Goal: Transaction & Acquisition: Purchase product/service

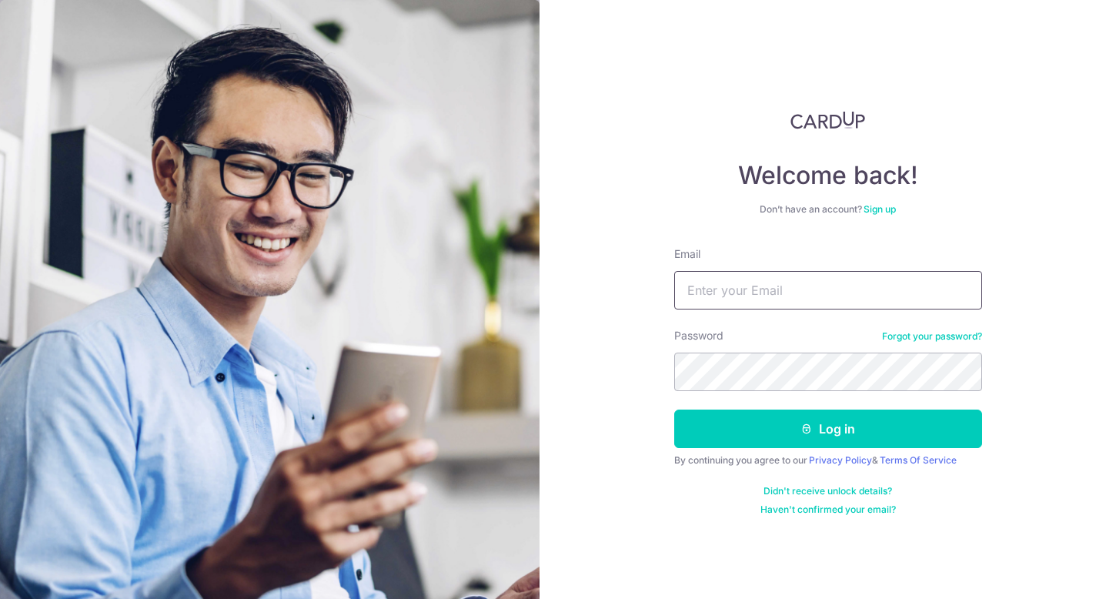
click at [773, 296] on input "Email" at bounding box center [828, 290] width 308 height 38
type input "tayxj+cardup@hotmail.com"
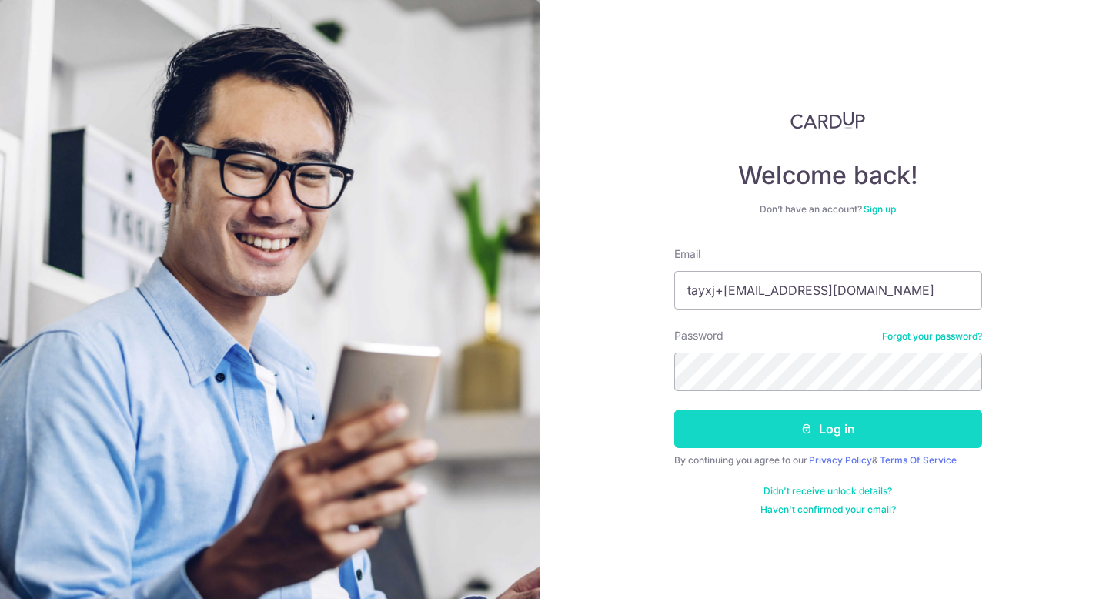
click at [763, 435] on button "Log in" at bounding box center [828, 428] width 308 height 38
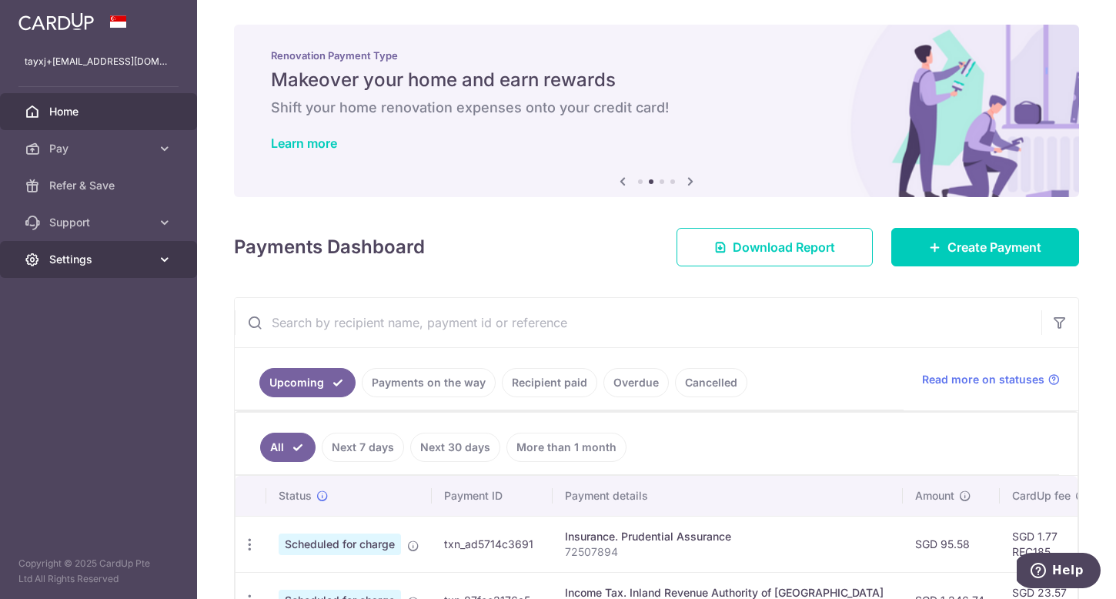
click at [145, 255] on span "Settings" at bounding box center [100, 259] width 102 height 15
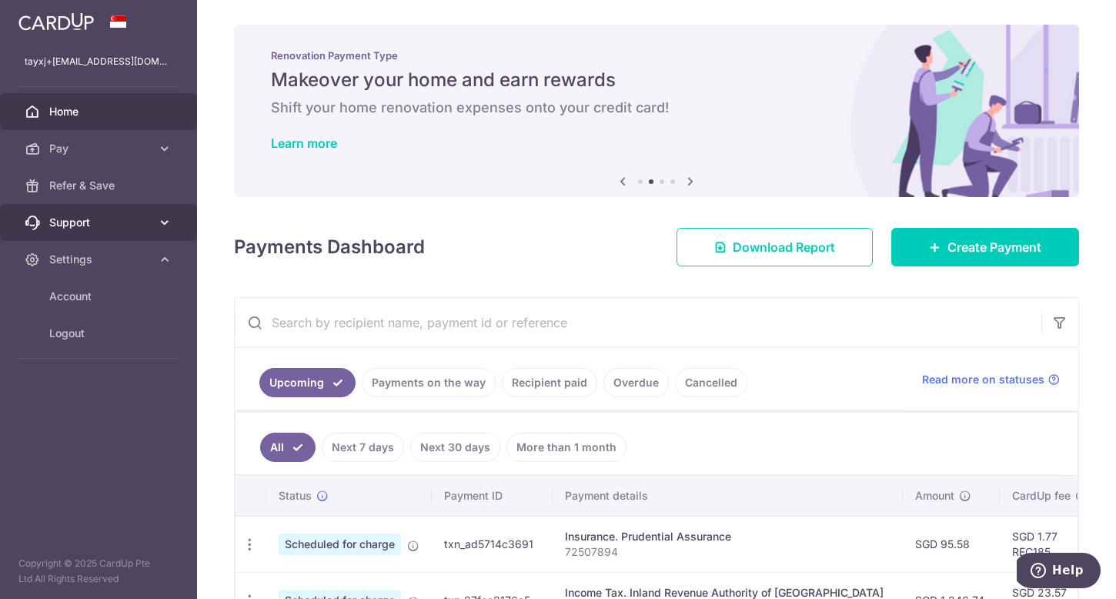
click at [96, 225] on span "Support" at bounding box center [100, 222] width 102 height 15
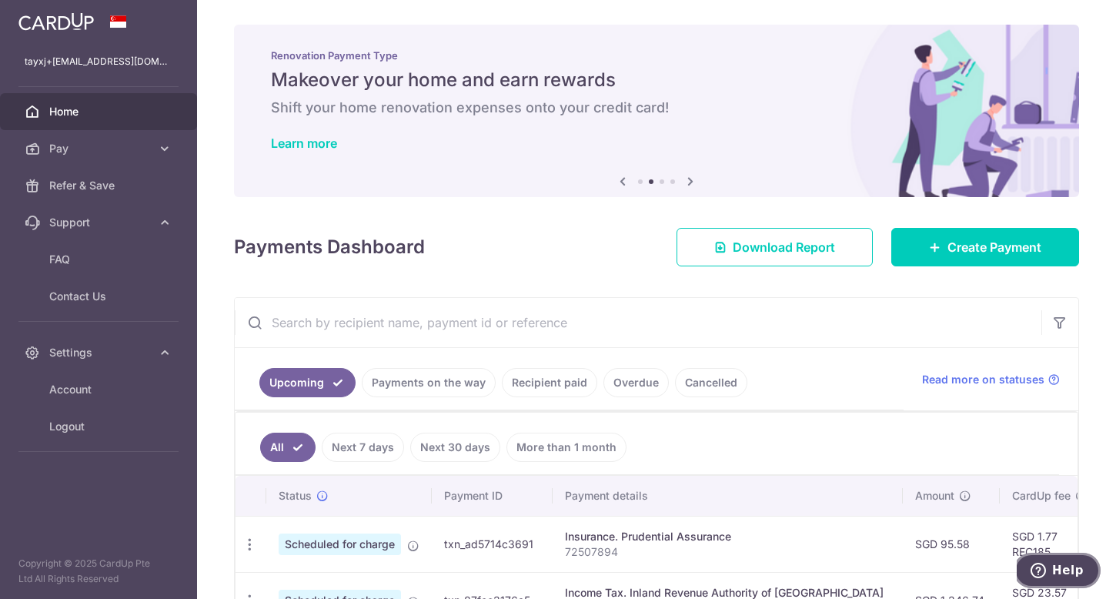
click at [1044, 568] on icon "Help" at bounding box center [1037, 570] width 15 height 15
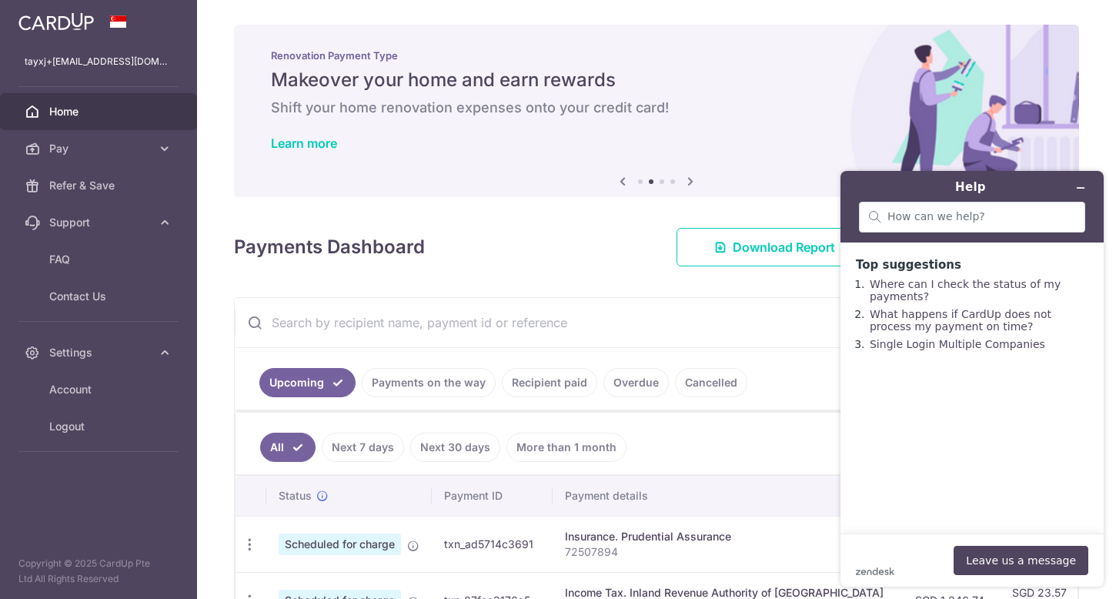
click at [761, 112] on h6 "Shift your home renovation expenses onto your credit card!" at bounding box center [656, 108] width 771 height 18
click at [75, 101] on link "Home" at bounding box center [98, 111] width 197 height 37
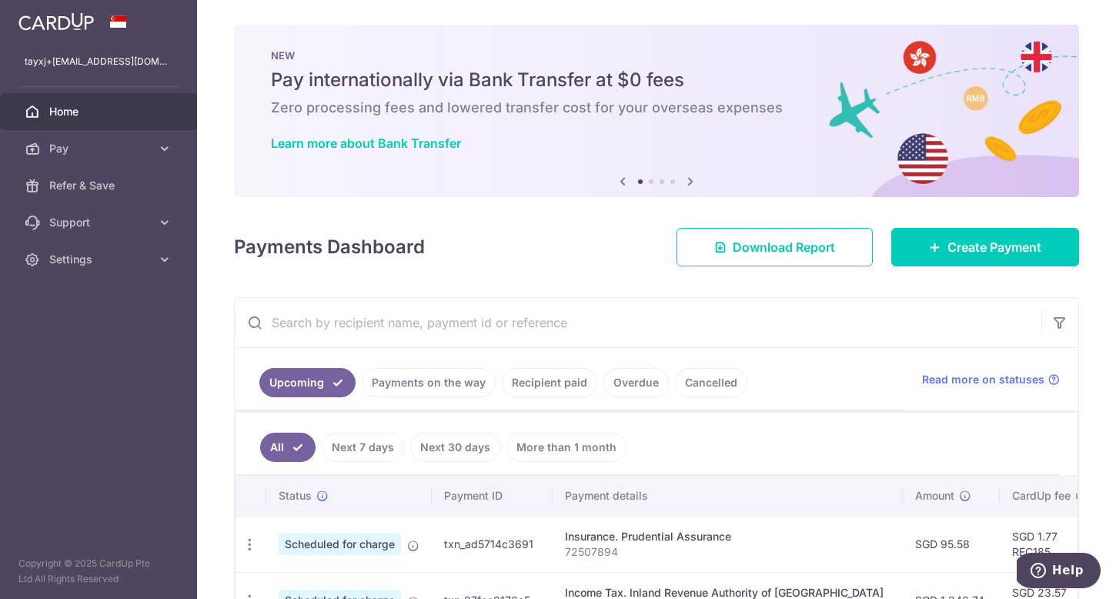
click at [691, 184] on icon at bounding box center [690, 181] width 18 height 19
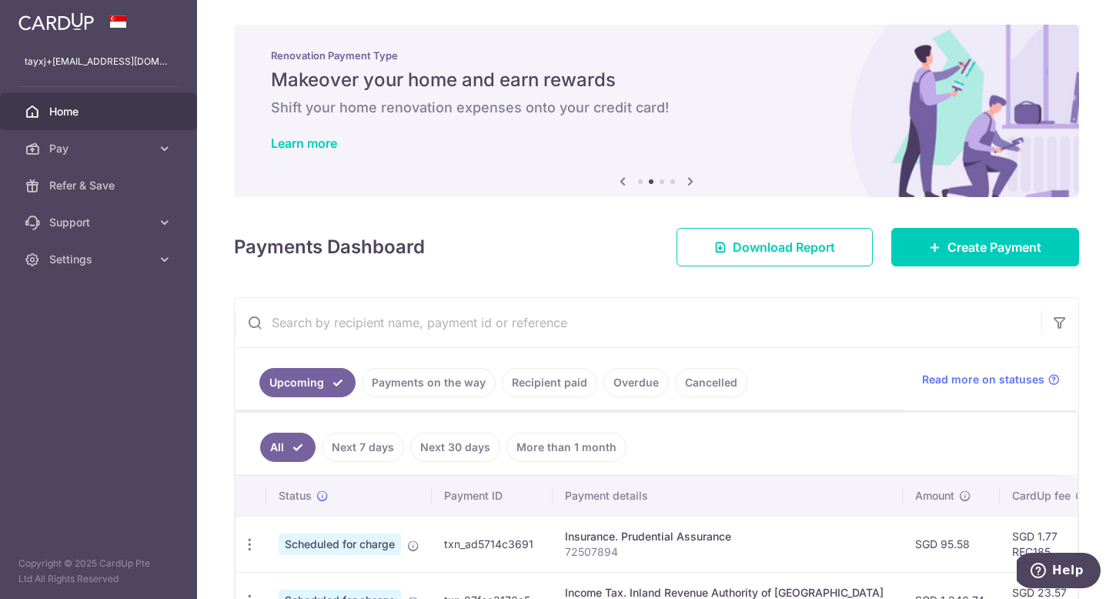
click at [691, 184] on icon at bounding box center [690, 181] width 18 height 19
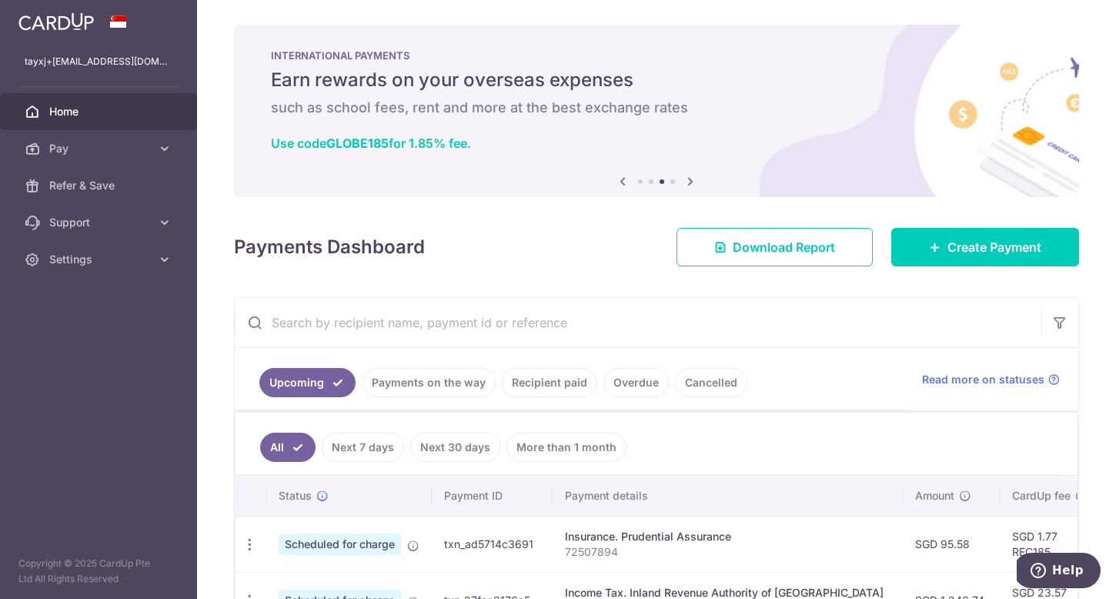
click at [691, 184] on icon at bounding box center [690, 181] width 18 height 19
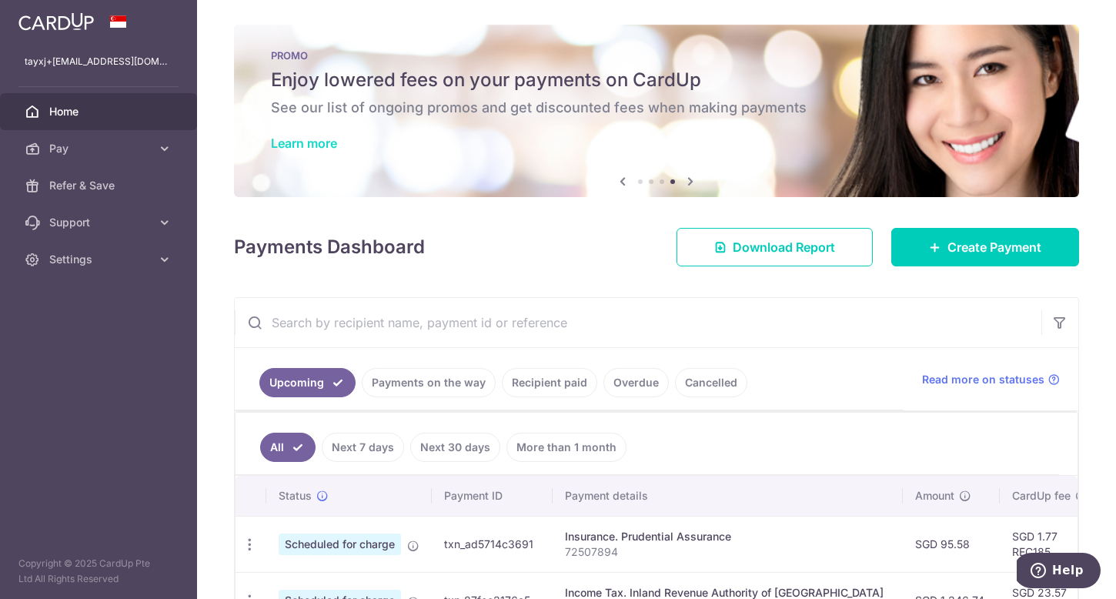
click at [296, 147] on link "Learn more" at bounding box center [304, 142] width 66 height 15
click at [963, 239] on span "Create Payment" at bounding box center [994, 247] width 94 height 18
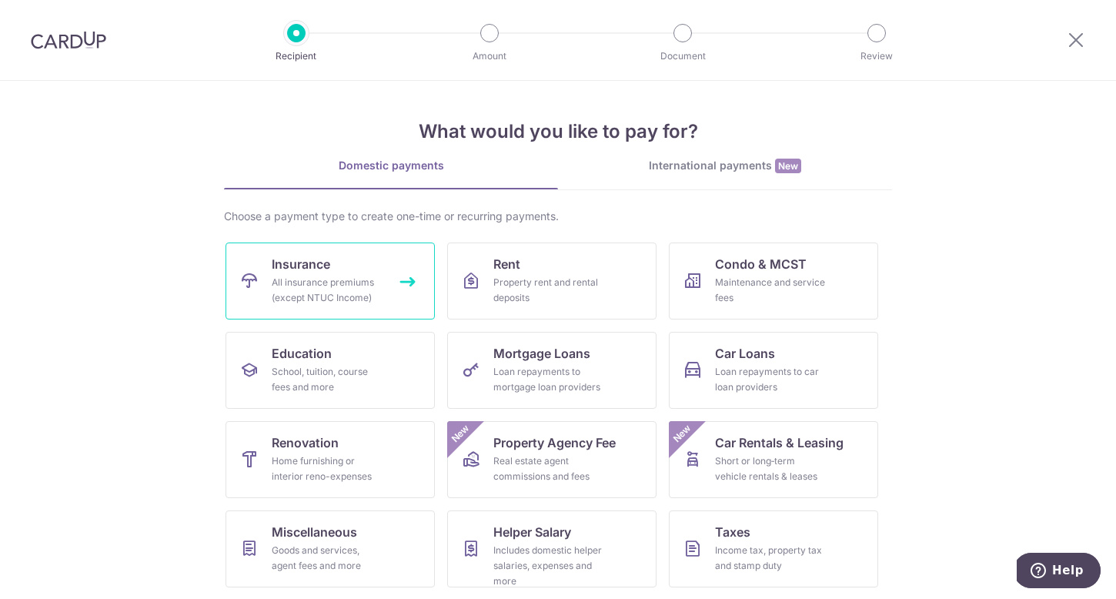
click at [343, 282] on div "All insurance premiums (except NTUC Income)" at bounding box center [327, 290] width 111 height 31
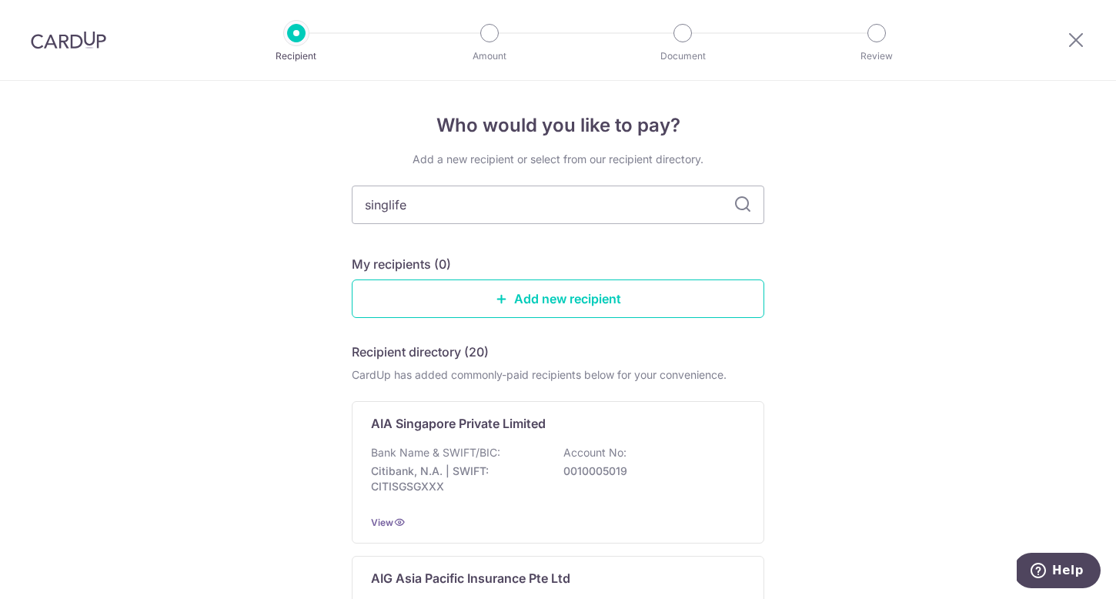
type input "singlife"
click at [742, 203] on icon at bounding box center [742, 204] width 18 height 18
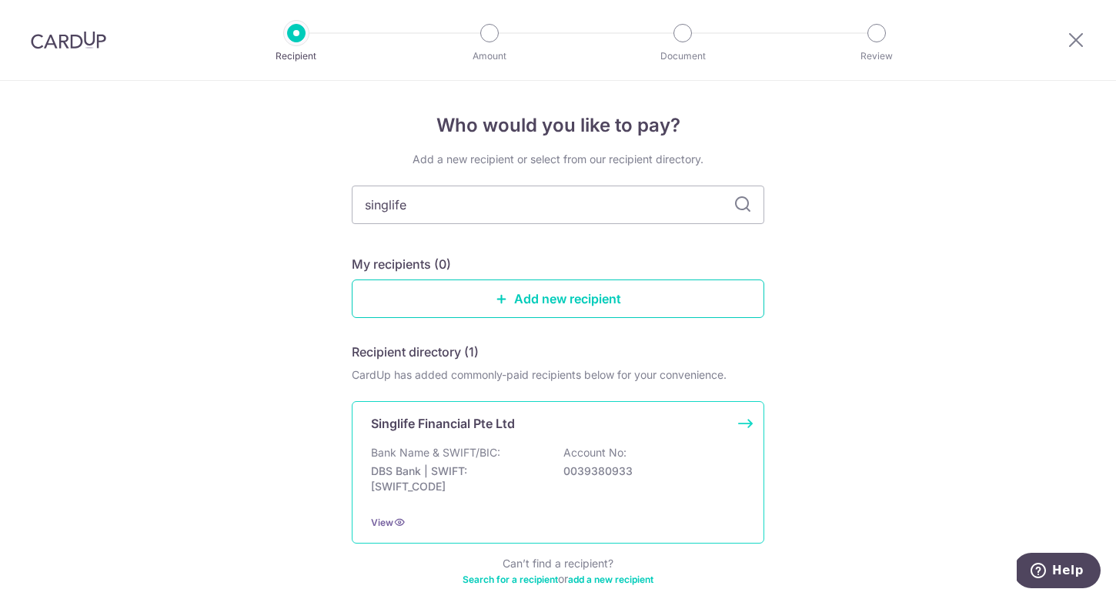
click at [686, 473] on p "0039380933" at bounding box center [649, 470] width 172 height 15
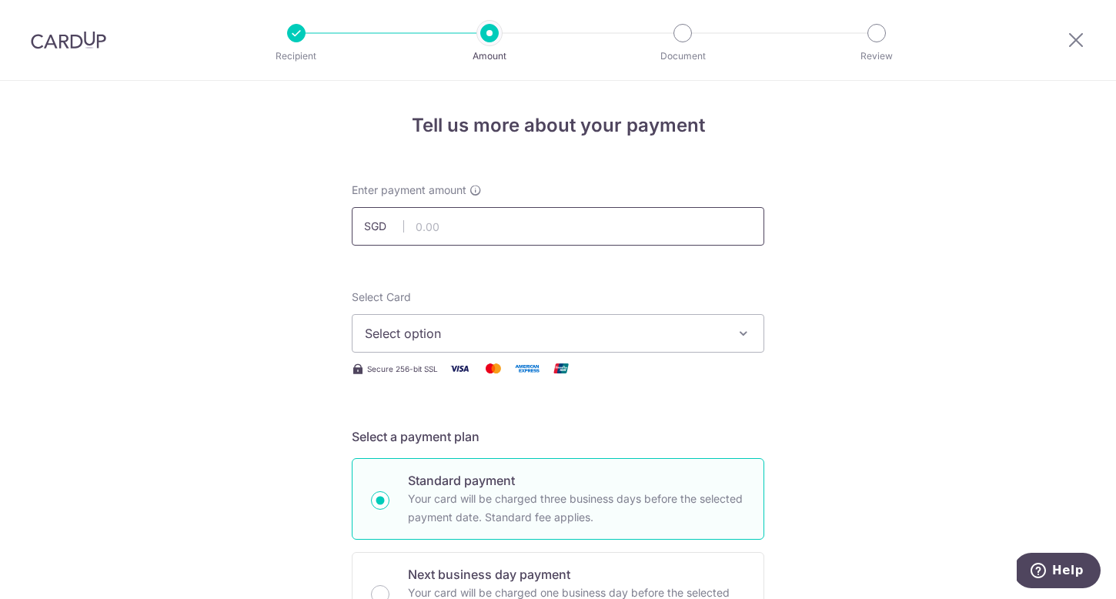
click at [507, 225] on input "text" at bounding box center [558, 226] width 412 height 38
type input "785.60"
click at [529, 314] on button "Select option" at bounding box center [558, 333] width 412 height 38
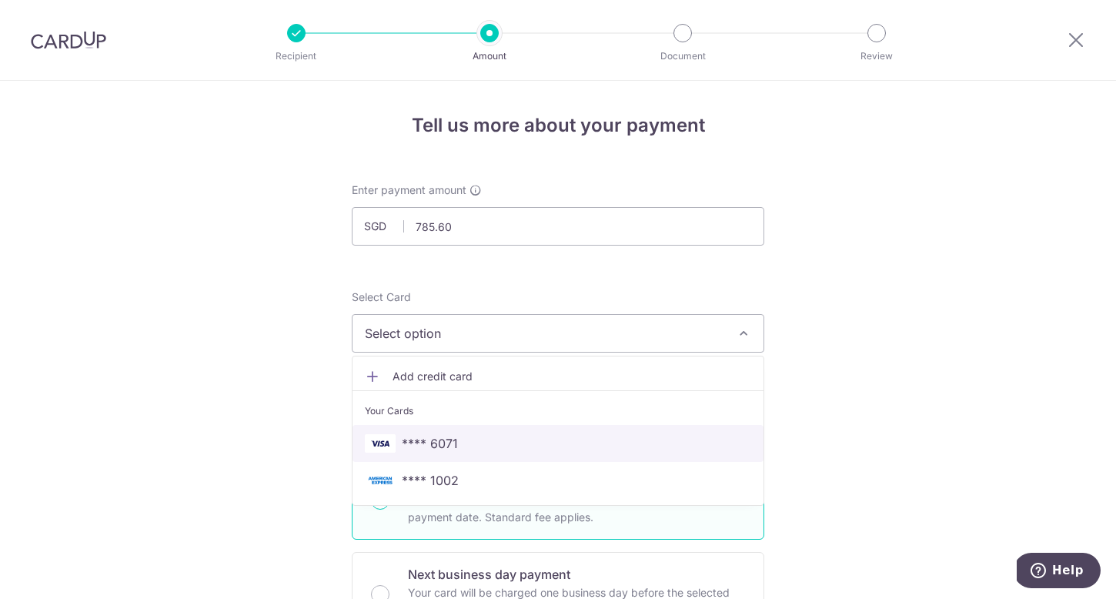
click at [513, 443] on span "**** 6071" at bounding box center [558, 443] width 386 height 18
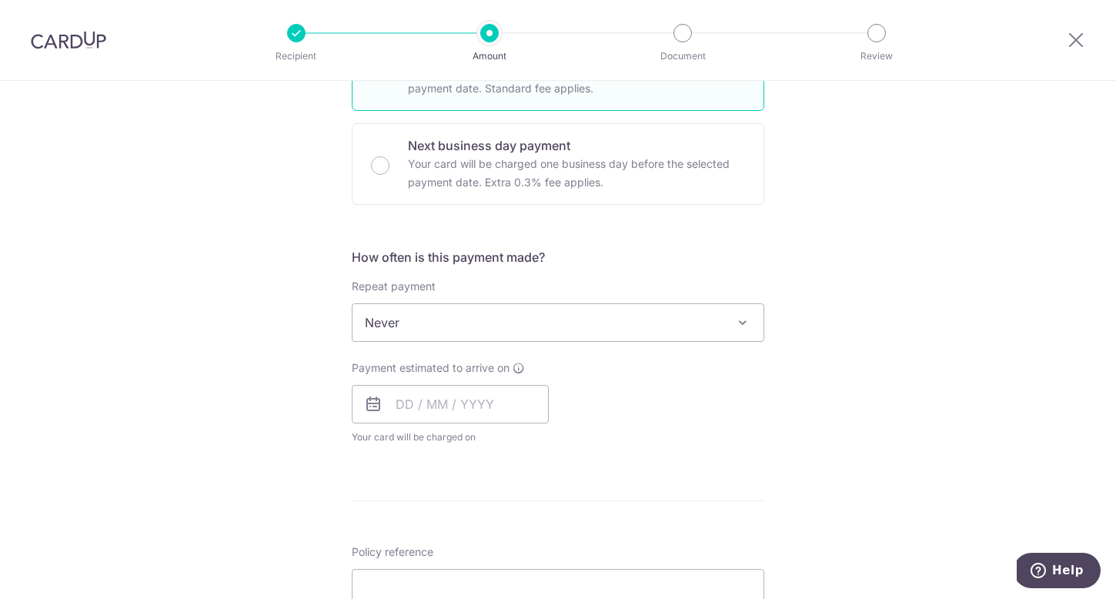
scroll to position [432, 0]
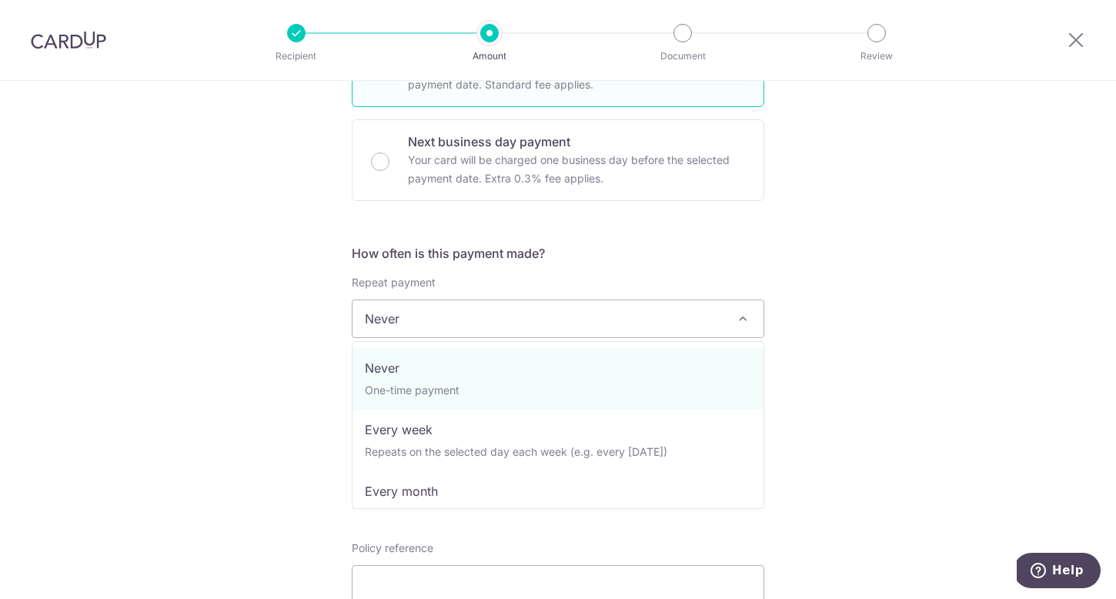
click at [513, 319] on span "Never" at bounding box center [557, 318] width 411 height 37
select select "3"
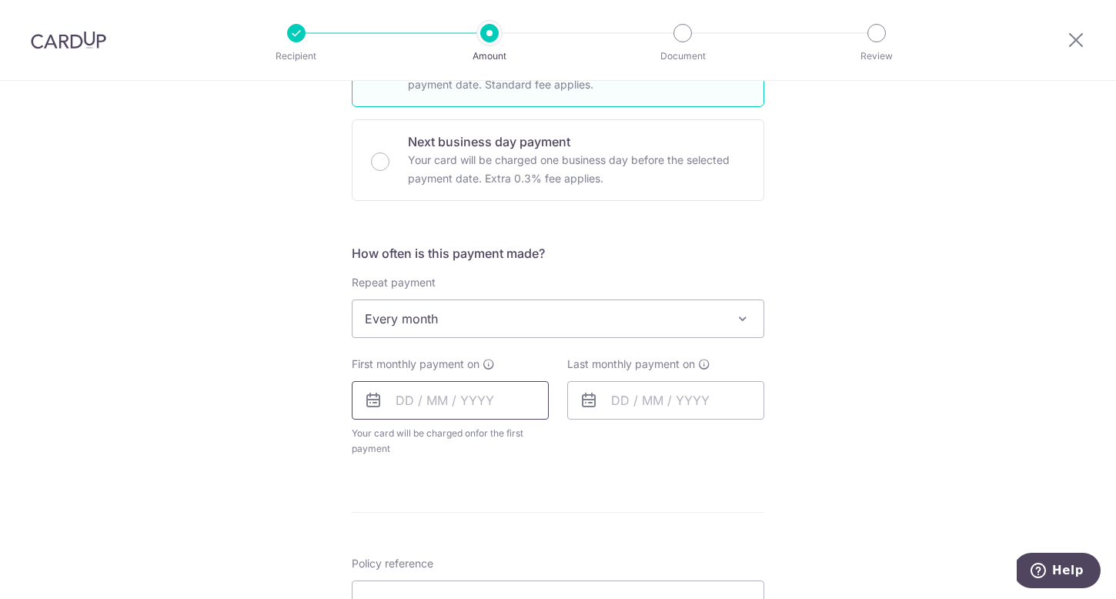
click at [493, 395] on input "text" at bounding box center [450, 400] width 197 height 38
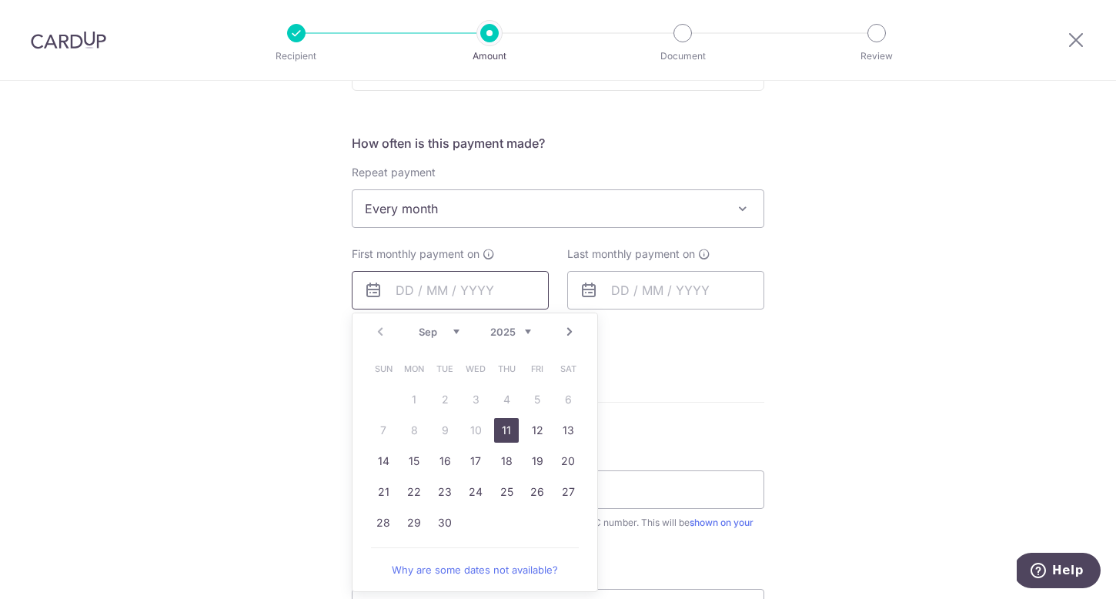
scroll to position [554, 0]
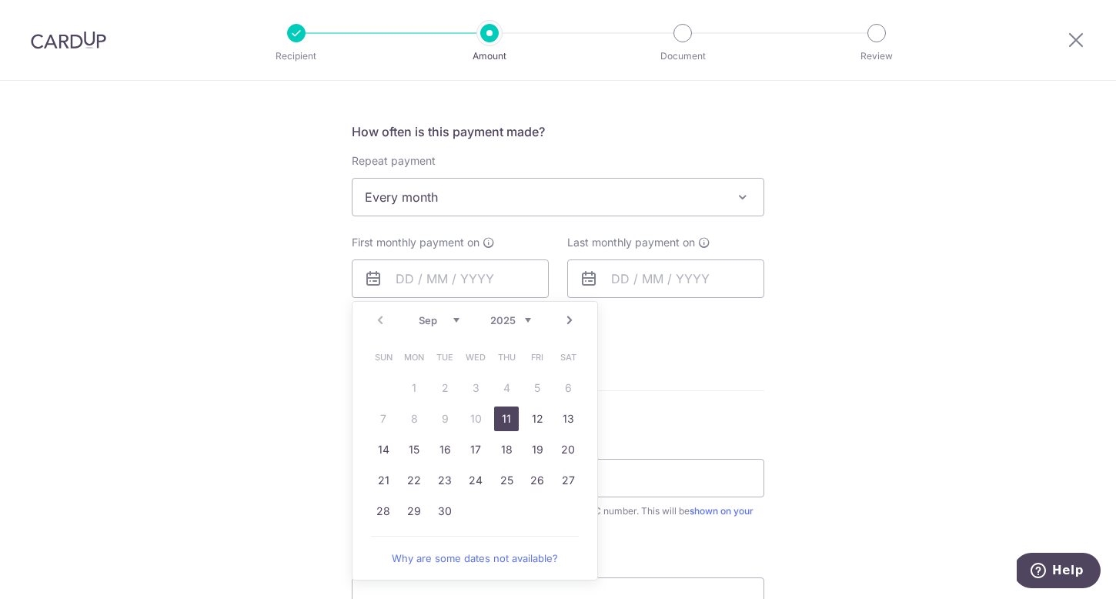
click at [504, 424] on link "11" at bounding box center [506, 418] width 25 height 25
type input "11/09/2025"
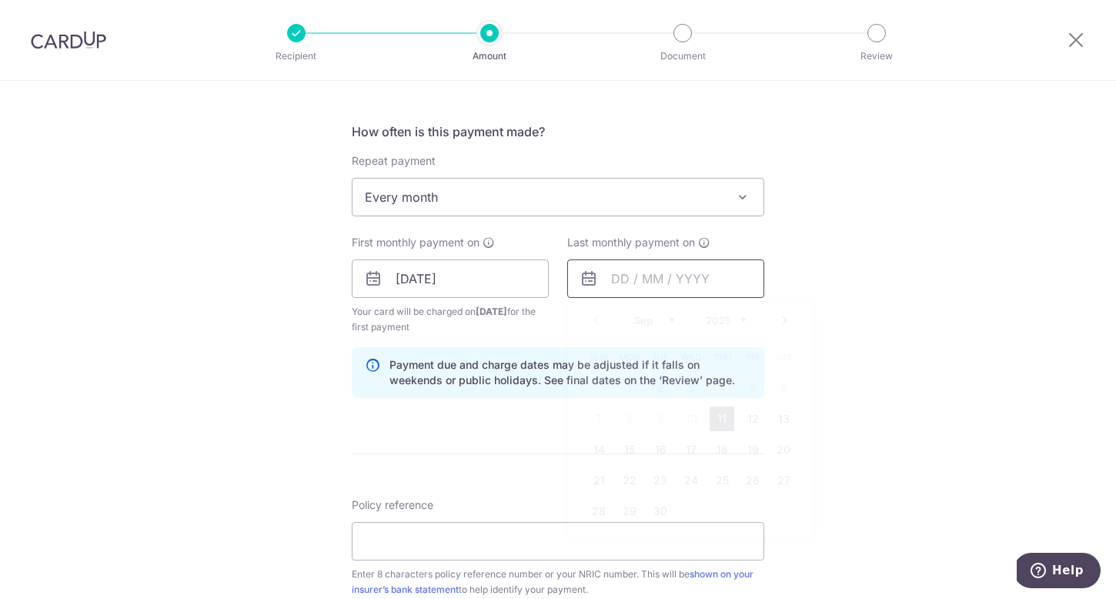
click at [660, 289] on input "text" at bounding box center [665, 278] width 197 height 38
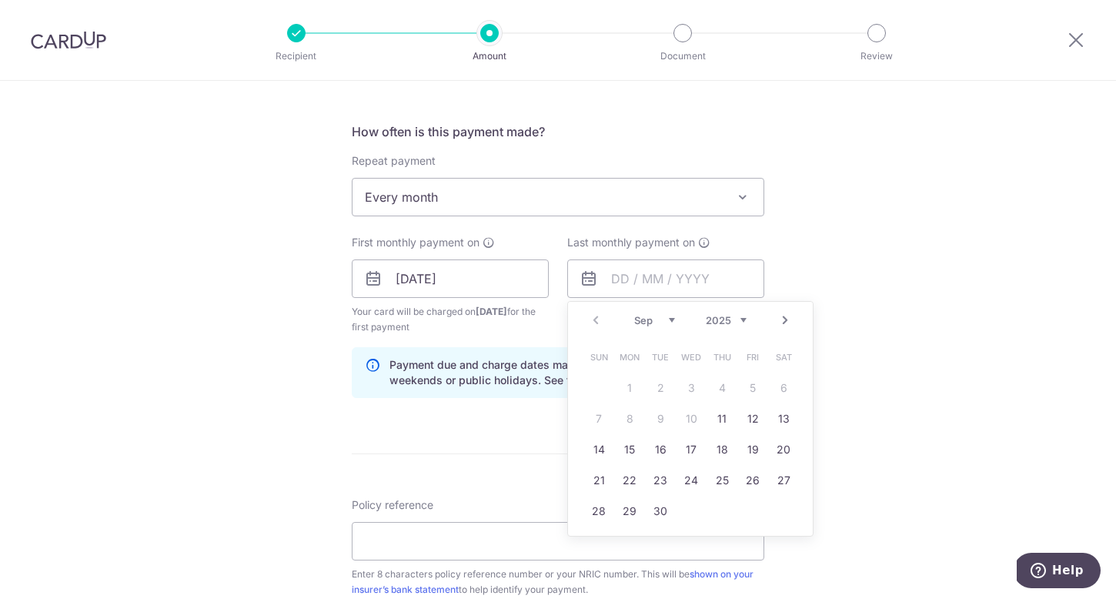
click at [155, 495] on div "Tell us more about your payment Enter payment amount SGD 785.60 785.60 Select C…" at bounding box center [558, 262] width 1116 height 1471
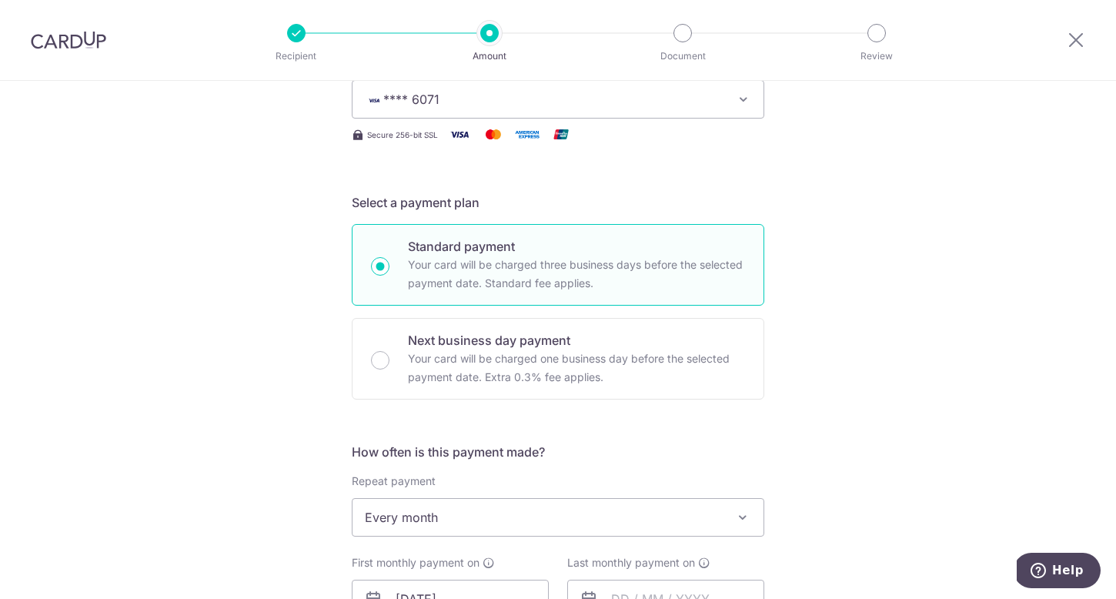
scroll to position [255, 0]
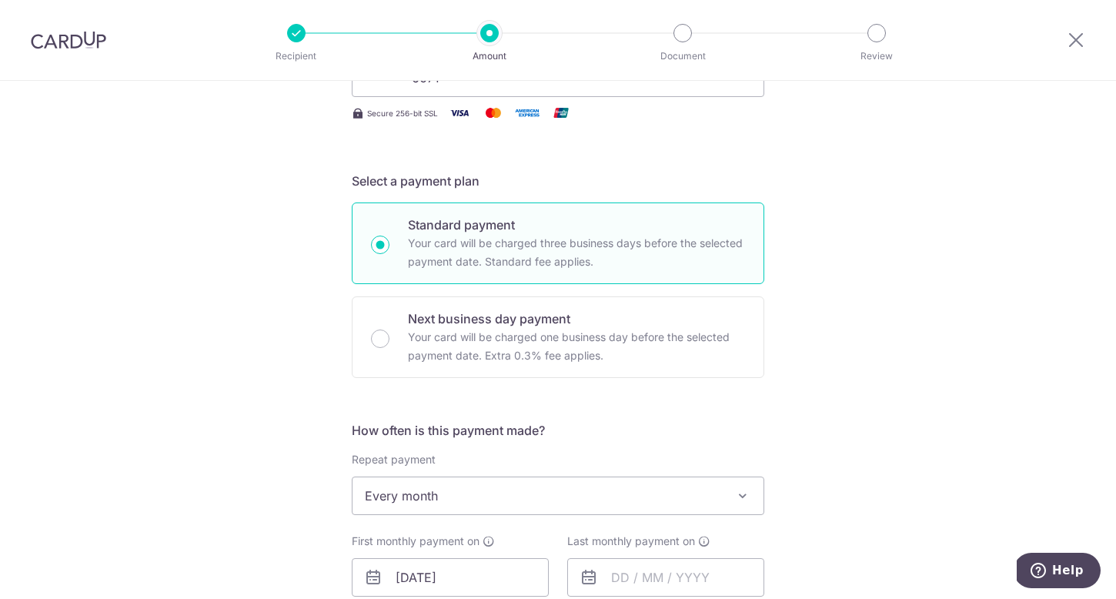
click at [272, 381] on div "Tell us more about your payment Enter payment amount SGD 785.60 785.60 Select C…" at bounding box center [558, 560] width 1116 height 1471
click at [656, 489] on span "Every month" at bounding box center [557, 495] width 411 height 37
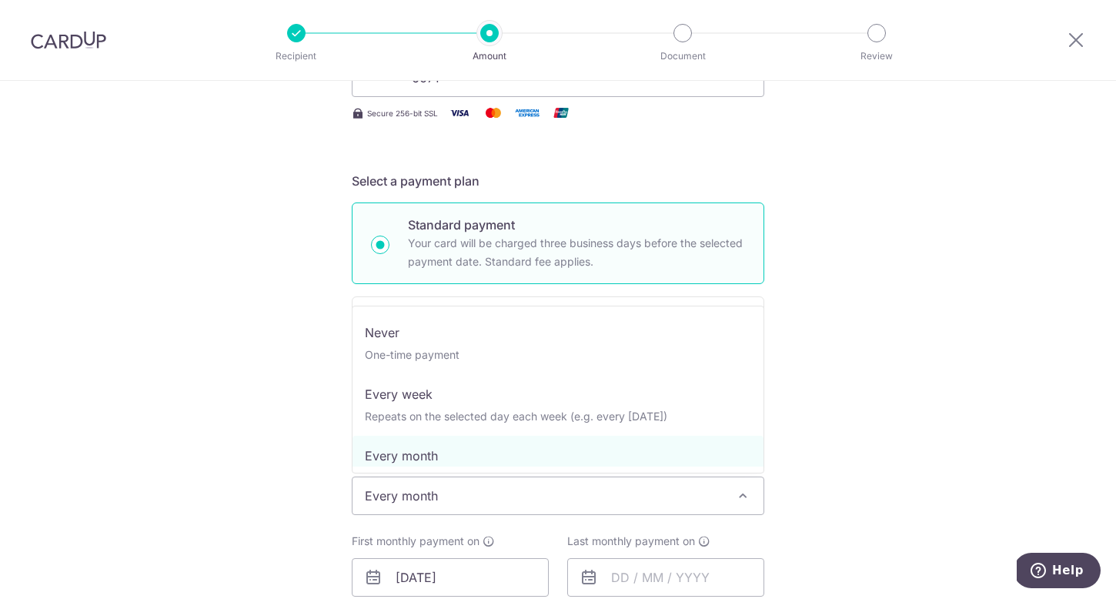
click at [389, 466] on span "Never One-time payment Every week Repeats on the selected day each week (e.g. e…" at bounding box center [558, 390] width 412 height 168
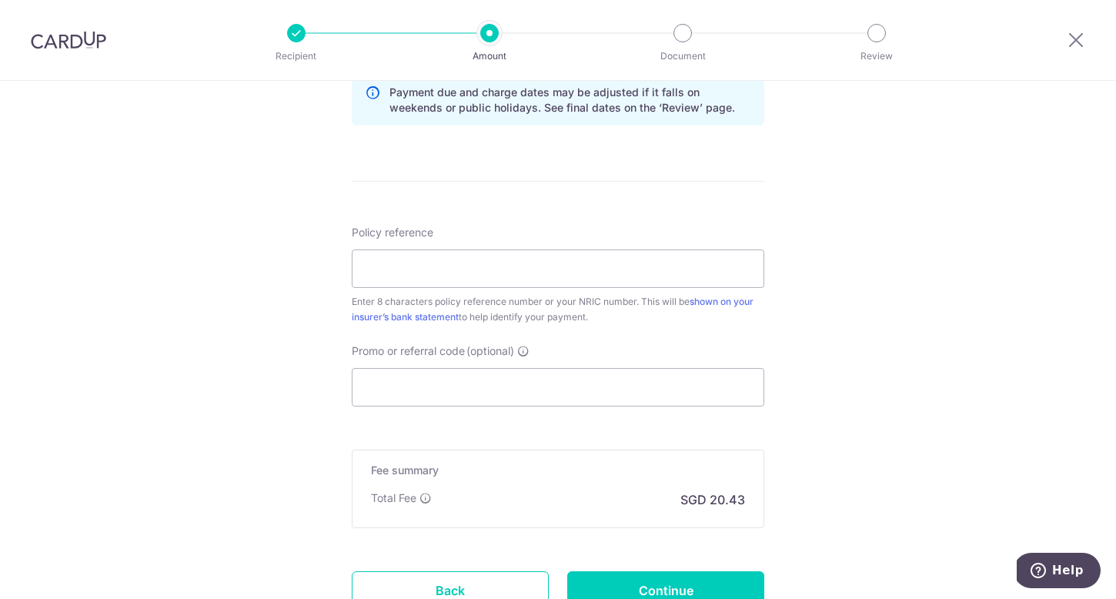
scroll to position [953, 0]
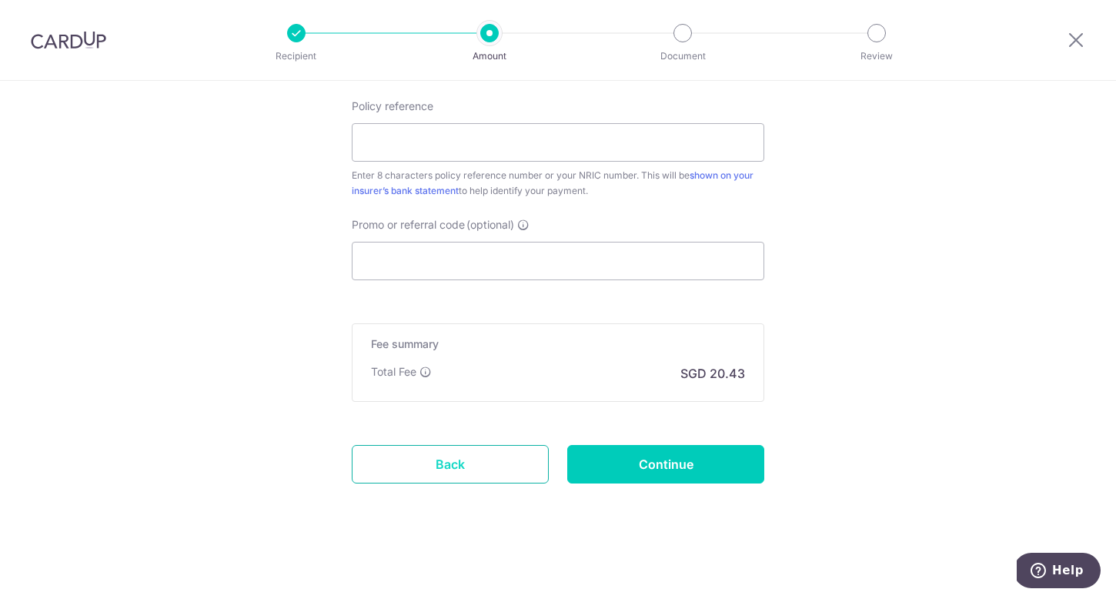
click at [466, 476] on link "Back" at bounding box center [450, 464] width 197 height 38
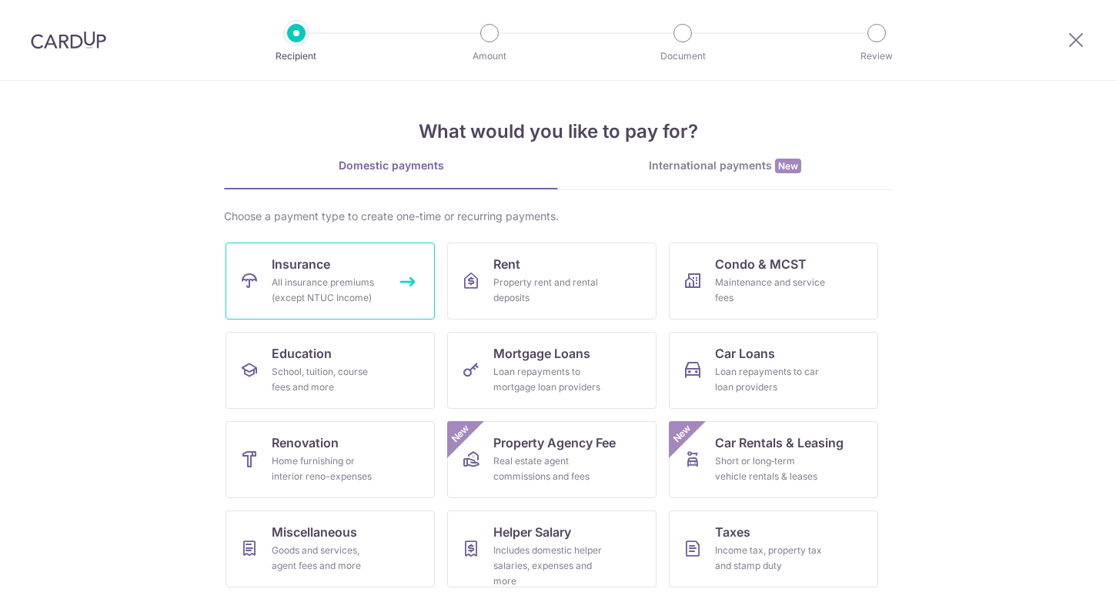
click at [324, 300] on div "All insurance premiums (except NTUC Income)" at bounding box center [327, 290] width 111 height 31
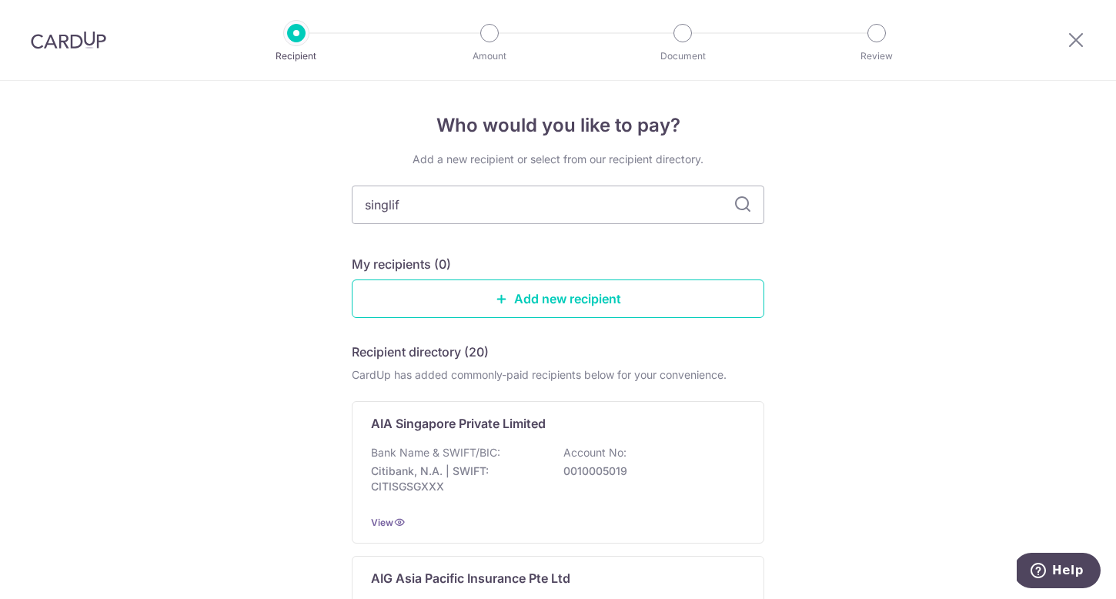
type input "singlife"
click at [569, 309] on link "Add new recipient" at bounding box center [558, 298] width 412 height 38
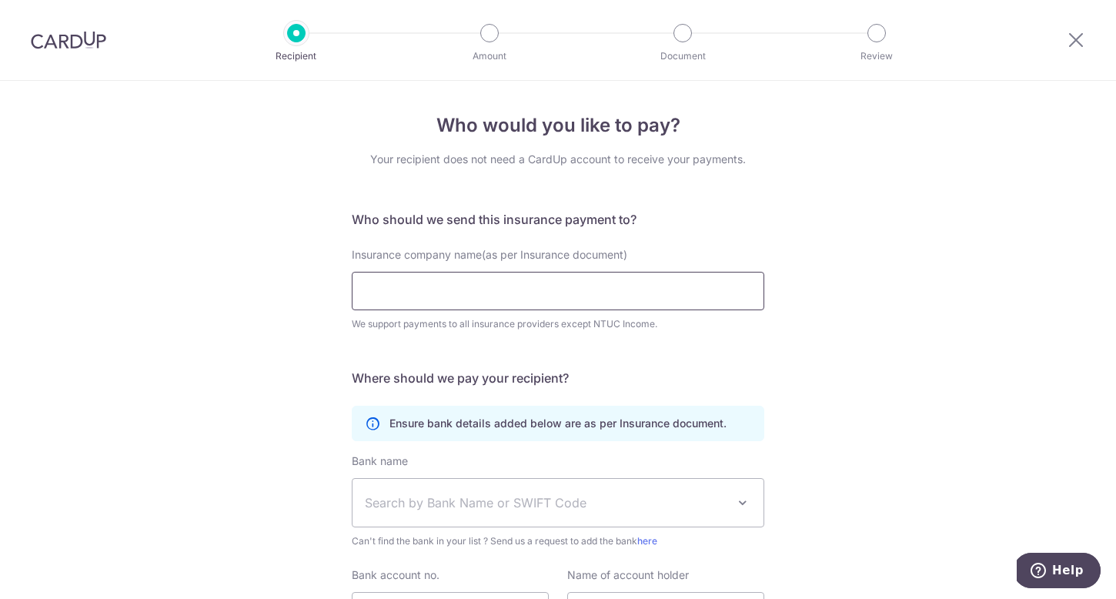
click at [550, 302] on input "Insurance company name(as per Insurance document)" at bounding box center [558, 291] width 412 height 38
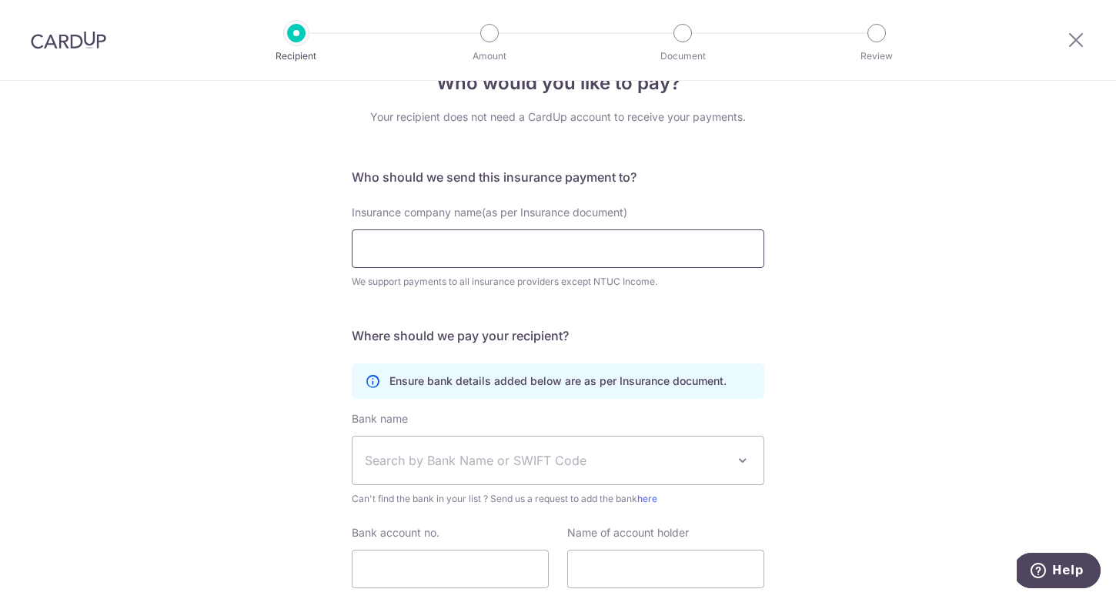
scroll to position [38, 0]
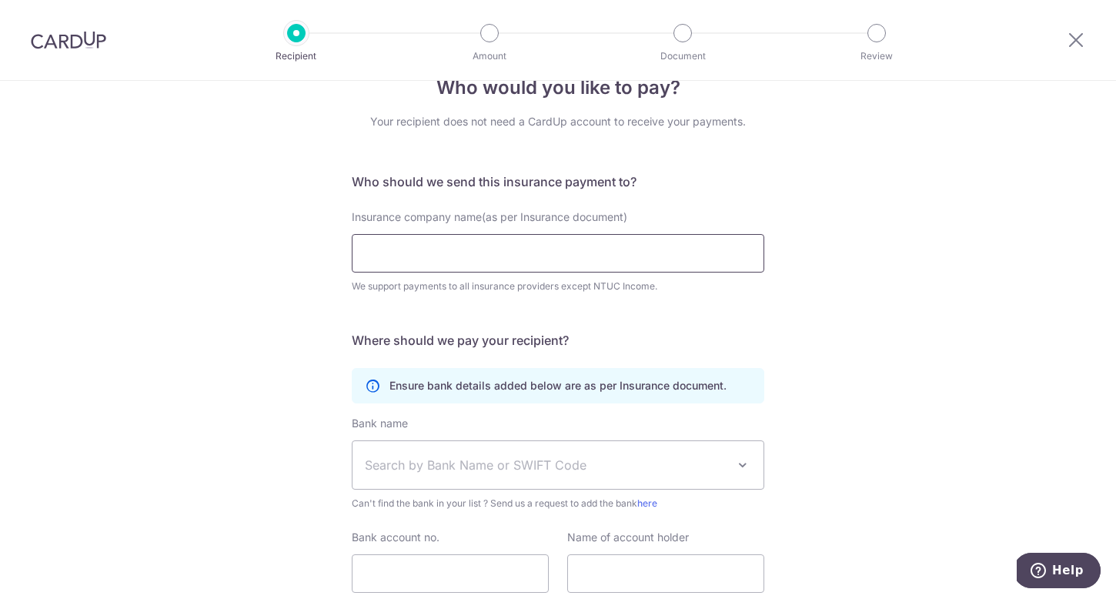
paste input "Singapore Life Ltd."
type input "Singapore Life Ltd."
click at [294, 351] on div "Who would you like to pay? Your recipient does not need a CardUp account to rec…" at bounding box center [558, 379] width 1116 height 673
click at [362, 257] on input "Singapore Life Ltd." at bounding box center [558, 253] width 412 height 38
click at [299, 352] on div "Who would you like to pay? Your recipient does not need a CardUp account to rec…" at bounding box center [558, 379] width 1116 height 673
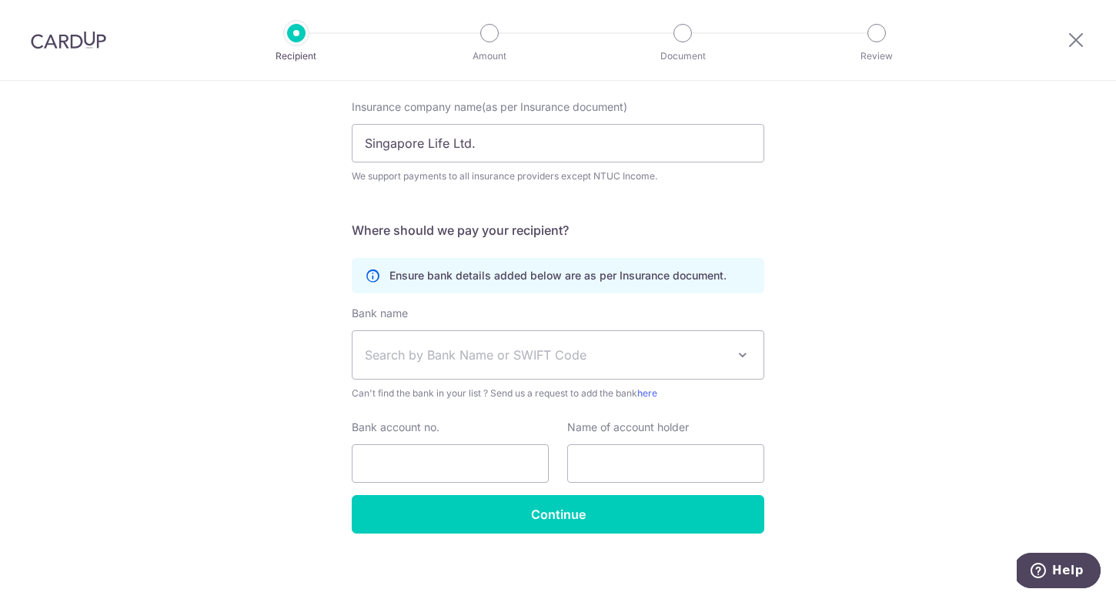
scroll to position [155, 0]
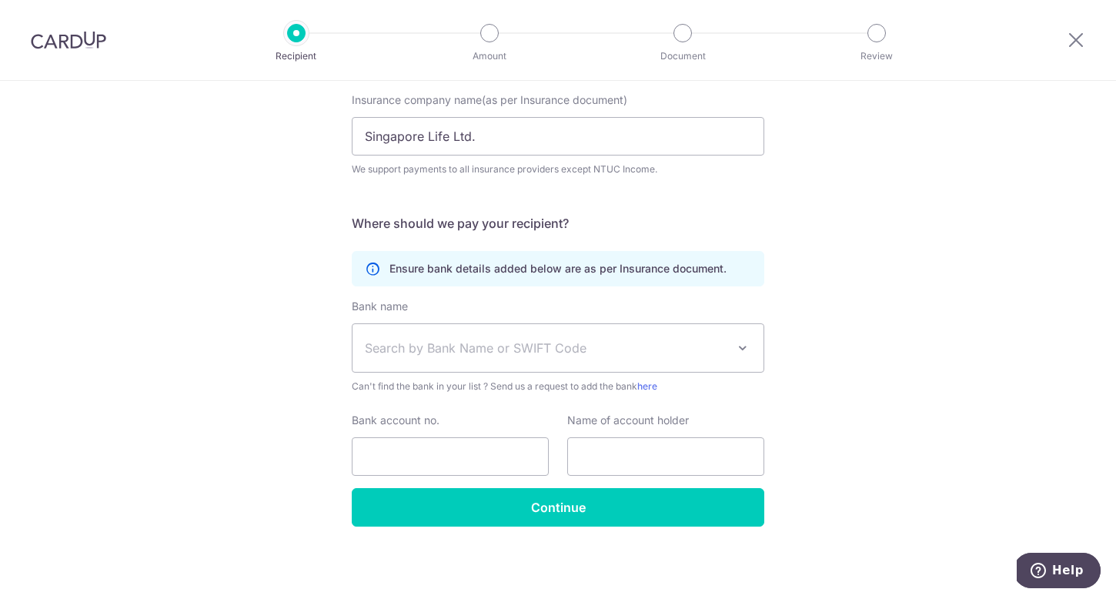
click at [392, 355] on span "Search by Bank Name or SWIFT Code" at bounding box center [546, 348] width 362 height 18
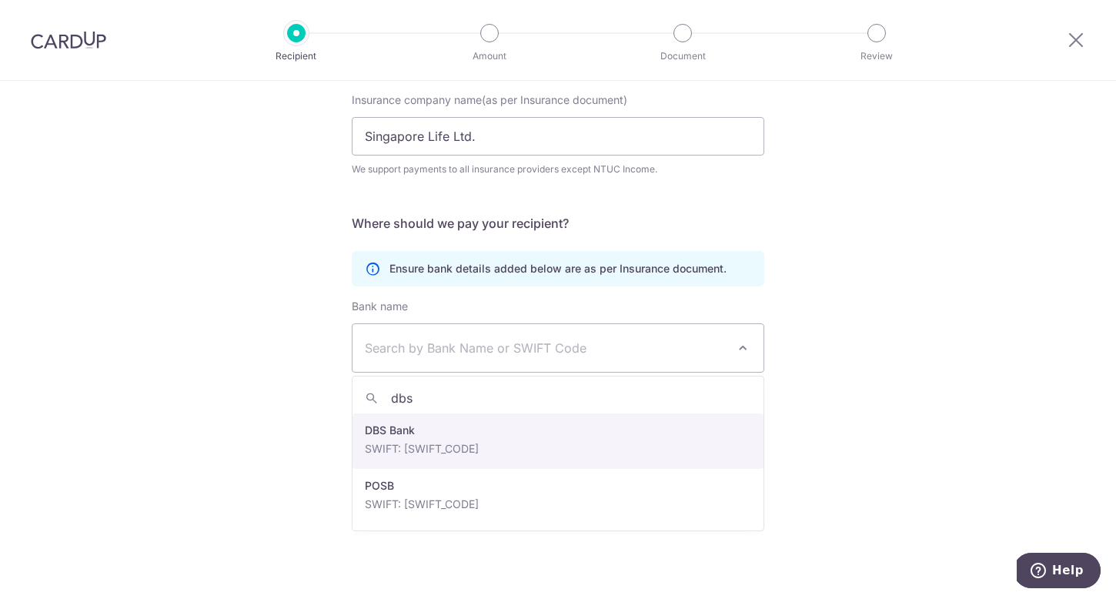
type input "dbs"
select select "6"
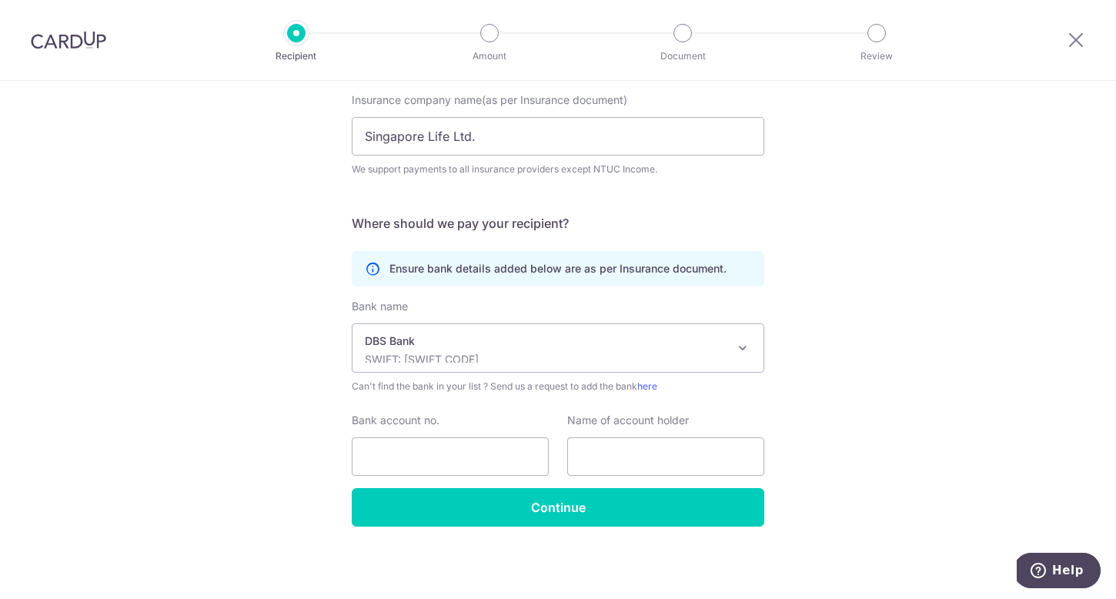
click at [303, 466] on div "Who would you like to pay? Your recipient does not need a CardUp account to rec…" at bounding box center [558, 262] width 1116 height 673
click at [459, 448] on input "Bank account no." at bounding box center [450, 456] width 197 height 38
click at [696, 446] on input "text" at bounding box center [665, 456] width 197 height 38
paste input "Singapore Life Ltd."
type input "Singapore Life Ltd."
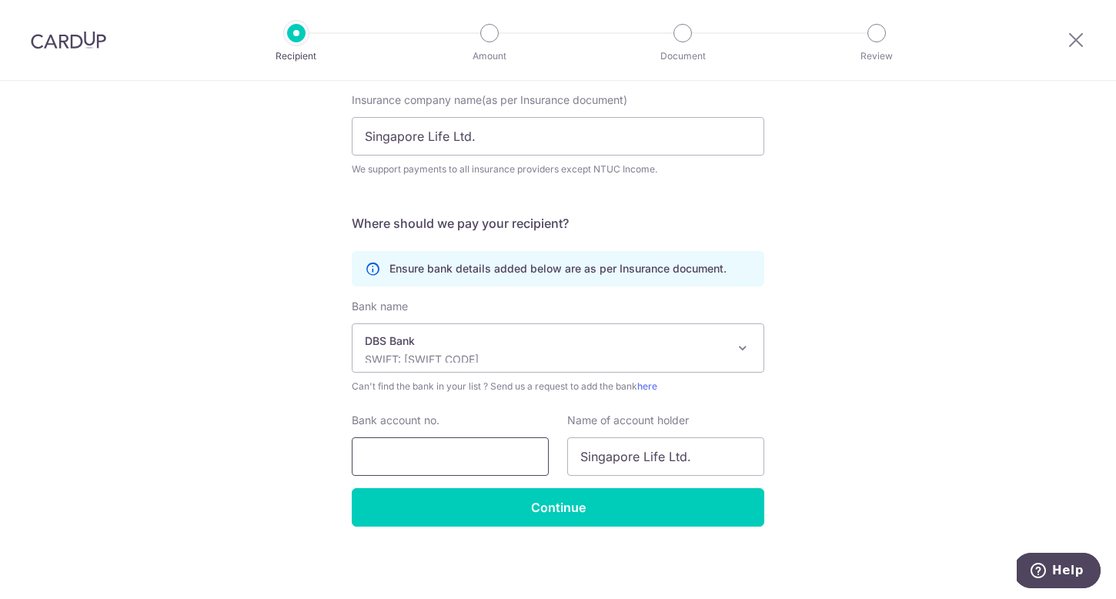
click at [420, 468] on input "Bank account no." at bounding box center [450, 456] width 197 height 38
paste input "[PHONE_NUMBER]"
type input "[PHONE_NUMBER]"
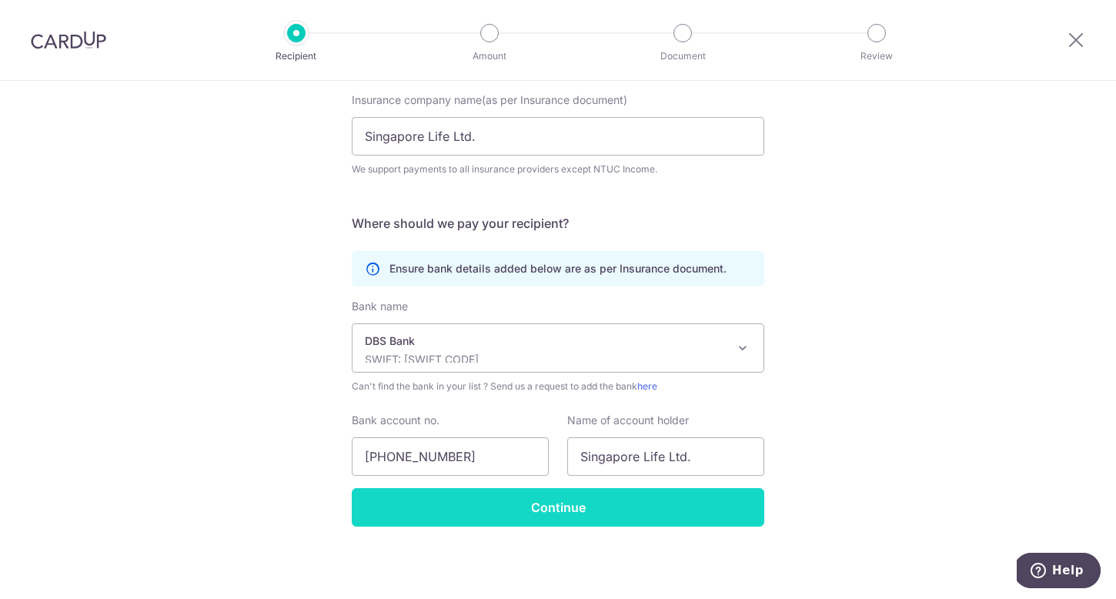
click at [533, 501] on input "Continue" at bounding box center [558, 507] width 412 height 38
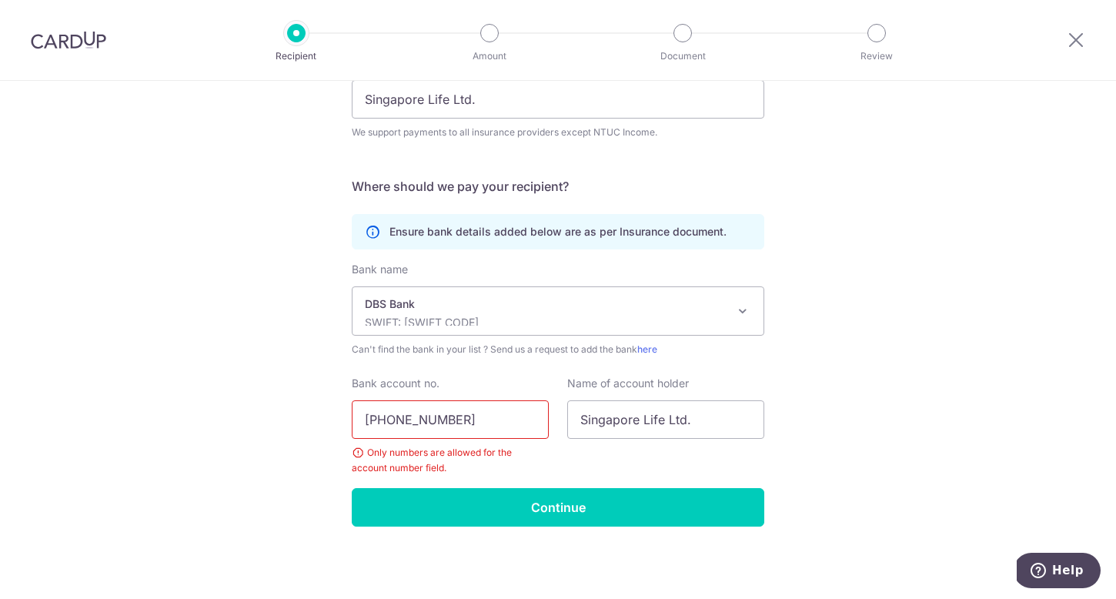
click at [454, 420] on input "[PHONE_NUMBER]" at bounding box center [450, 419] width 197 height 38
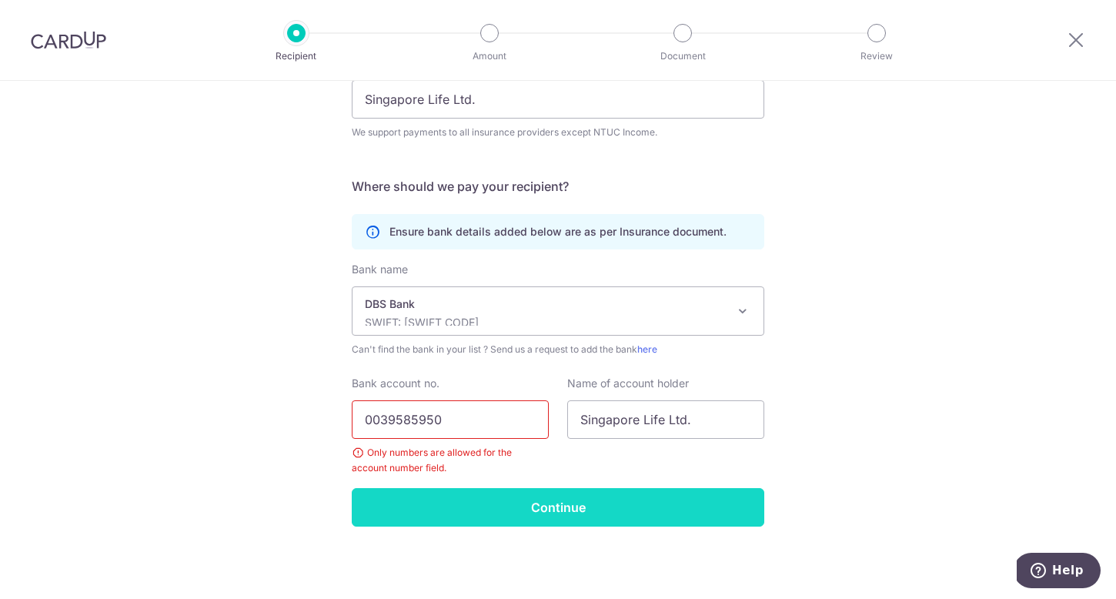
type input "0039585950"
click at [473, 512] on input "Continue" at bounding box center [558, 507] width 412 height 38
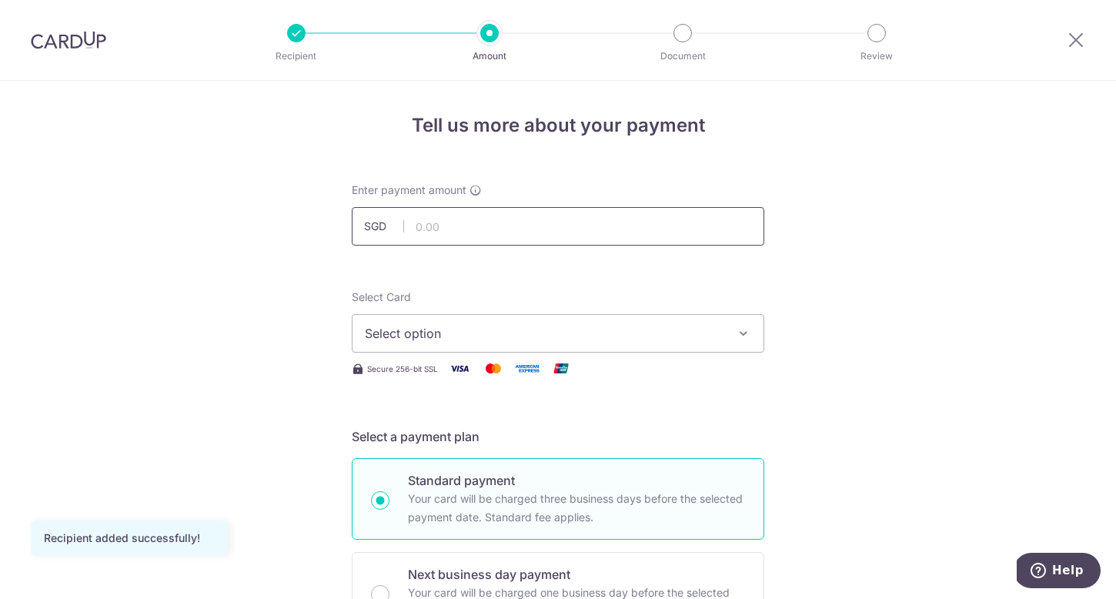
click at [488, 232] on input "text" at bounding box center [558, 226] width 412 height 38
type input "785.60"
click at [499, 346] on button "Select option" at bounding box center [558, 333] width 412 height 38
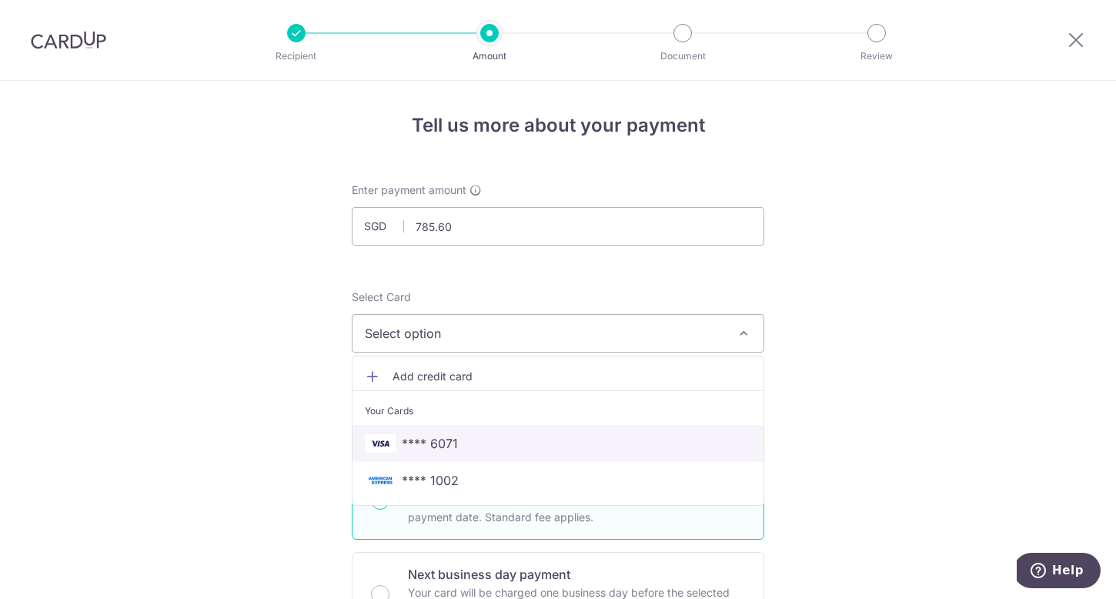
click at [460, 449] on span "**** 6071" at bounding box center [558, 443] width 386 height 18
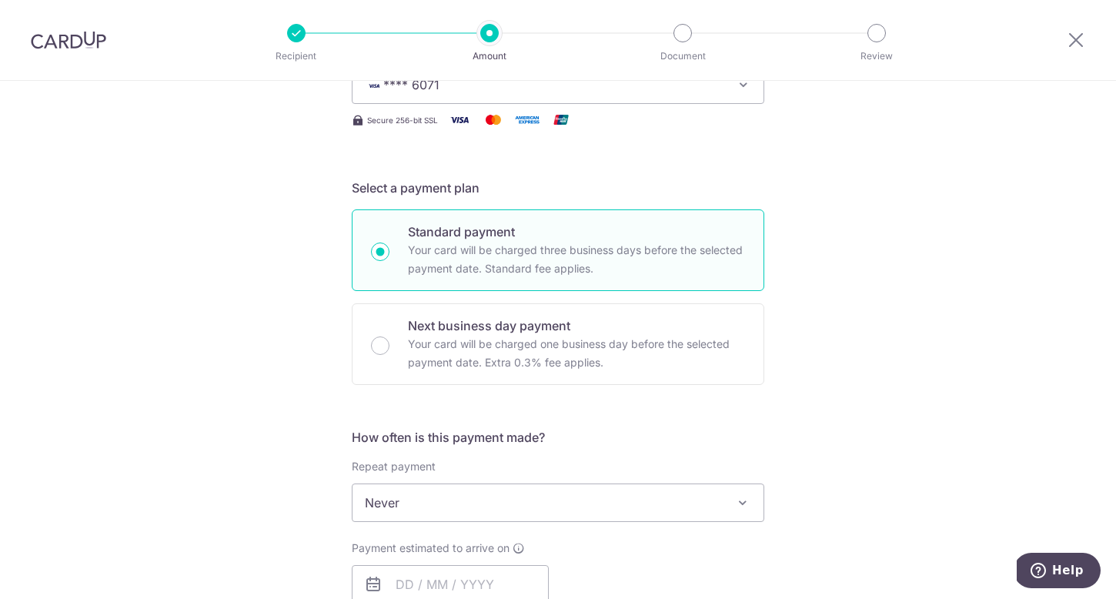
scroll to position [351, 0]
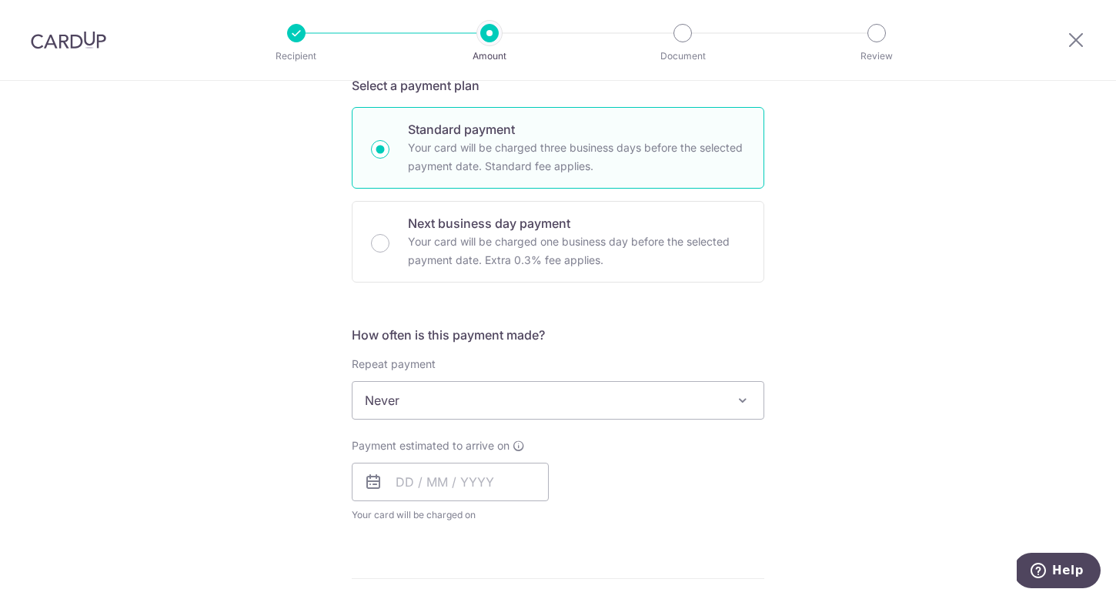
click at [393, 414] on span "Never" at bounding box center [557, 400] width 411 height 37
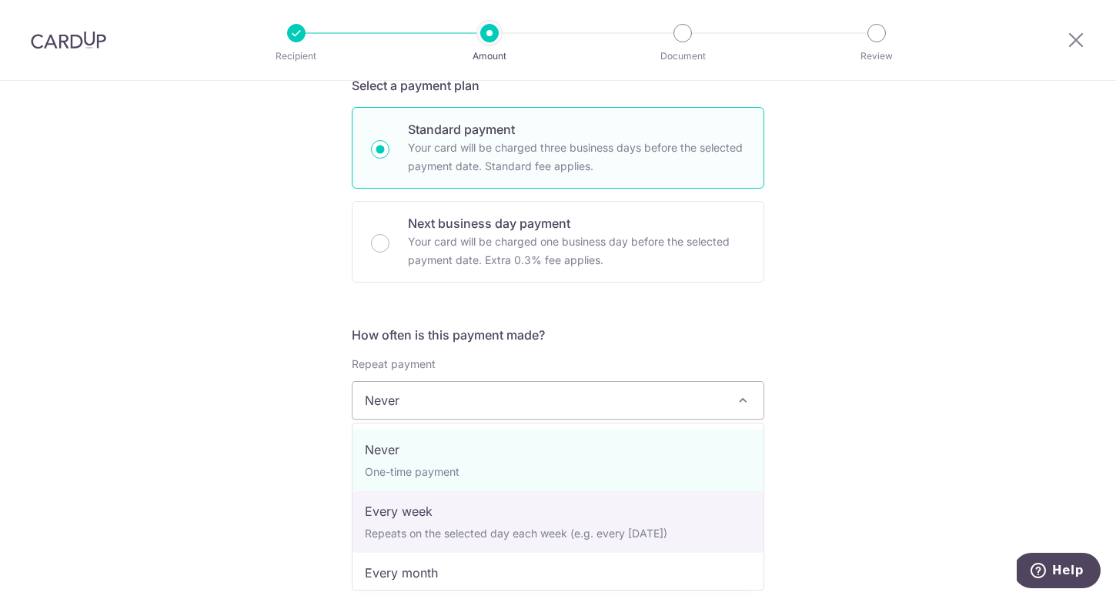
select select "3"
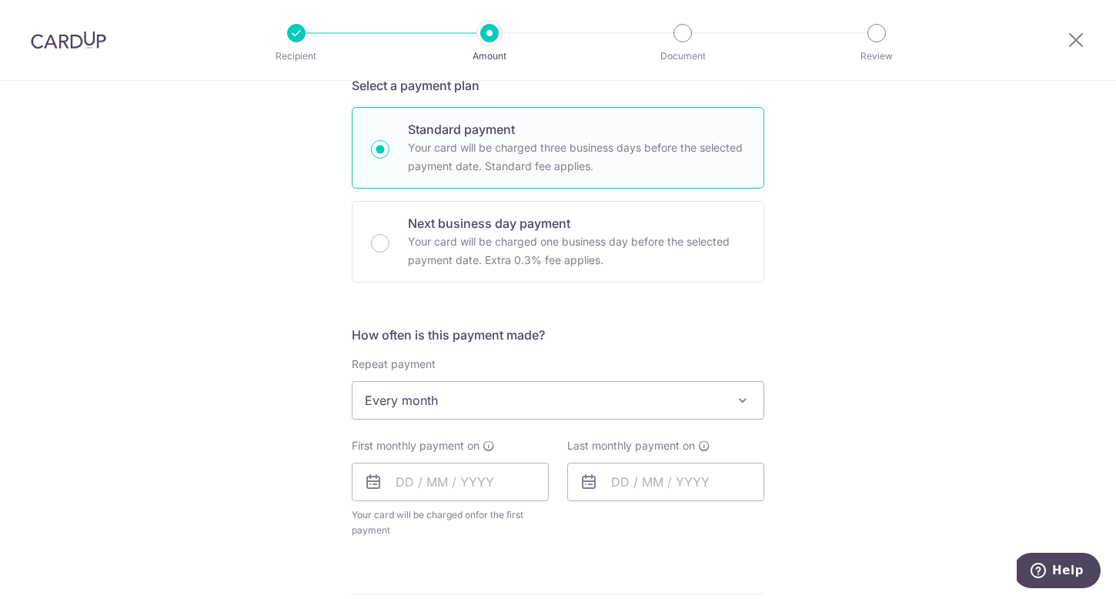
click at [289, 530] on div "Tell us more about your payment Enter payment amount SGD 785.60 785.60 Recipien…" at bounding box center [558, 434] width 1116 height 1408
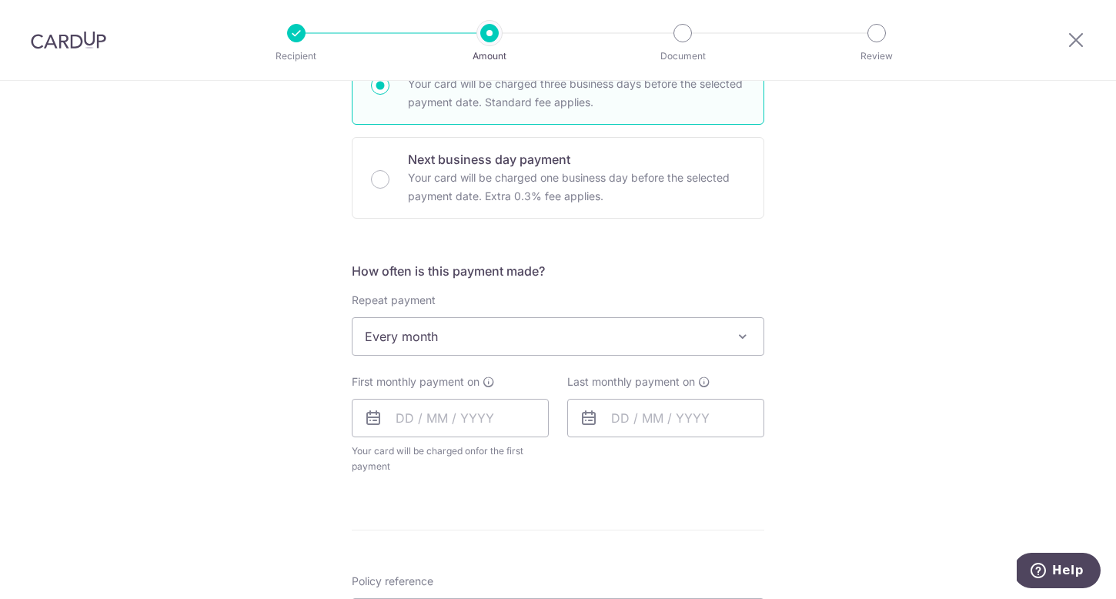
scroll to position [493, 0]
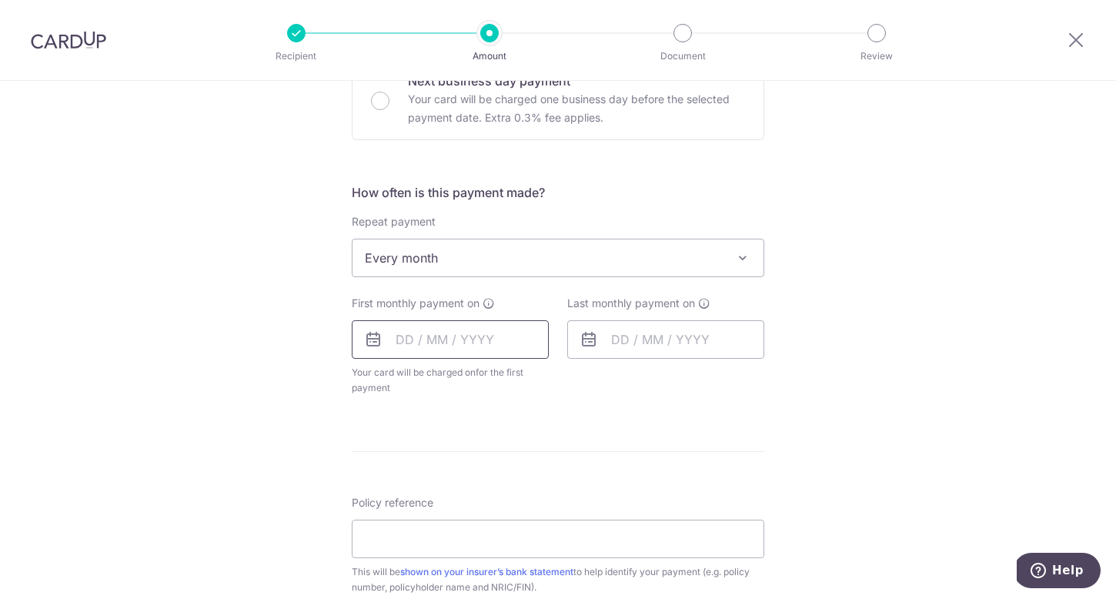
click at [462, 324] on input "text" at bounding box center [450, 339] width 197 height 38
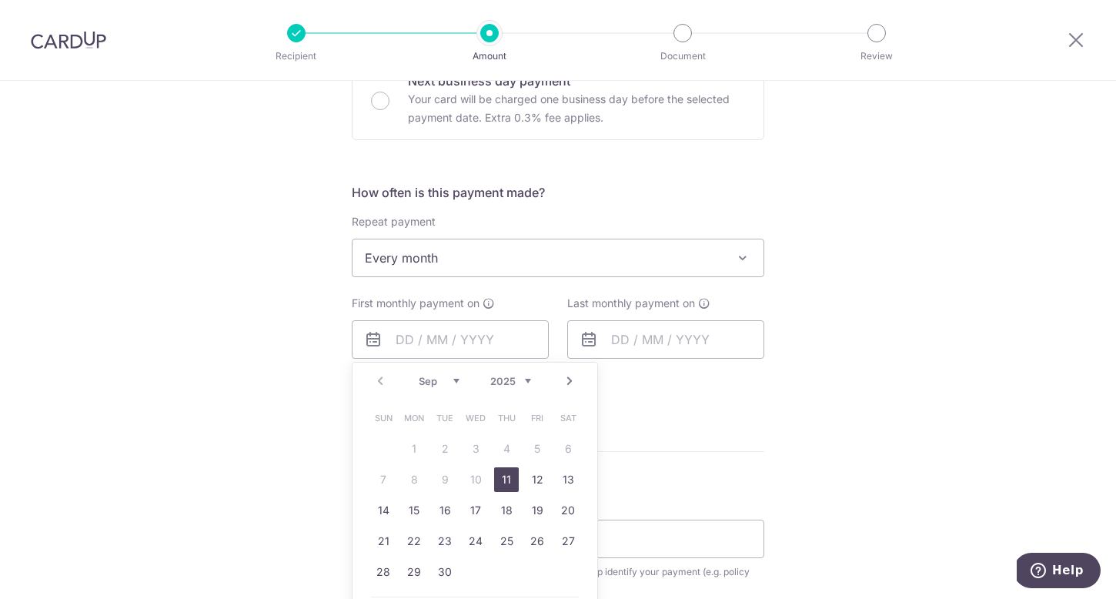
drag, startPoint x: 509, startPoint y: 474, endPoint x: 639, endPoint y: 404, distance: 147.7
click at [509, 474] on link "11" at bounding box center [506, 479] width 25 height 25
type input "[DATE]"
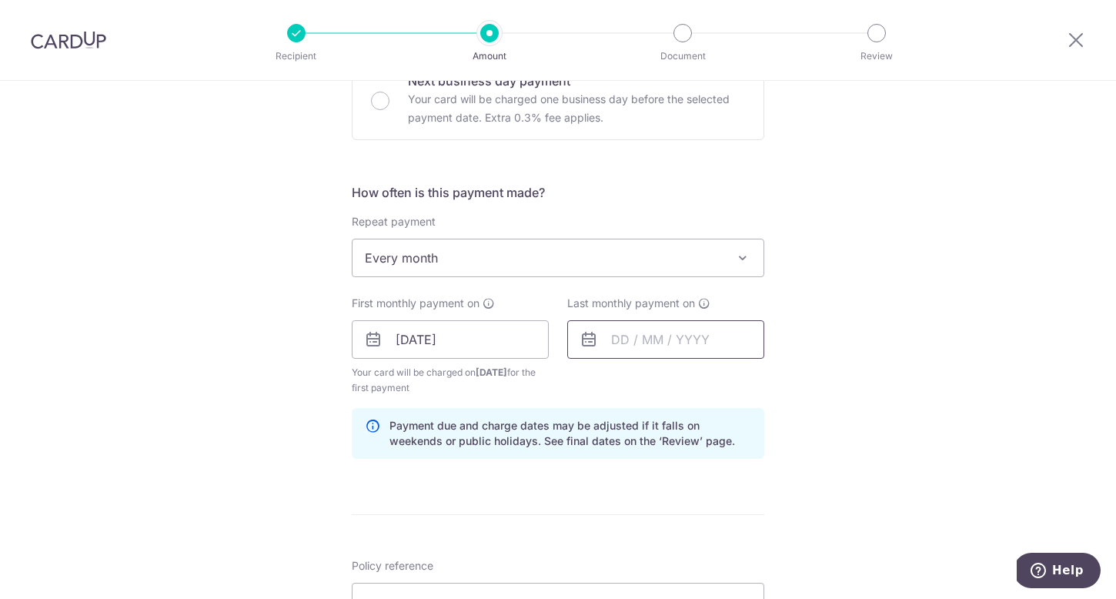
click at [671, 338] on input "text" at bounding box center [665, 339] width 197 height 38
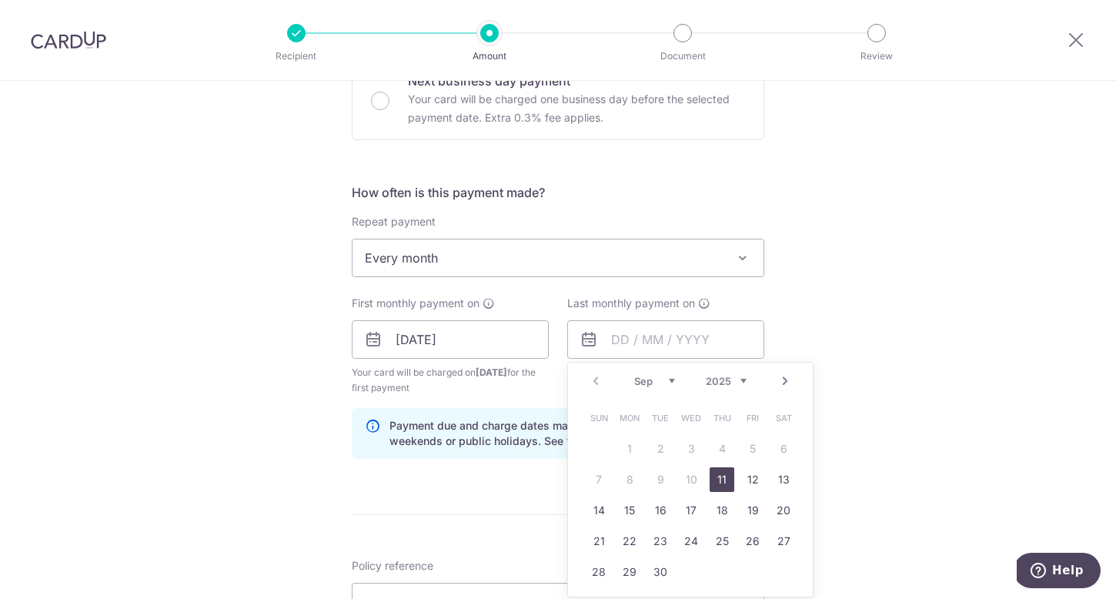
click at [737, 382] on select "2025 2026 2027 2028 2029 2030 2031 2032 2033 2034 2035" at bounding box center [726, 381] width 41 height 12
click at [673, 380] on select "Jan Feb Mar Apr May Jun Jul Aug Sep Oct Nov Dec" at bounding box center [654, 381] width 41 height 12
click at [720, 578] on link "31" at bounding box center [722, 571] width 25 height 25
type input "31/12/2026"
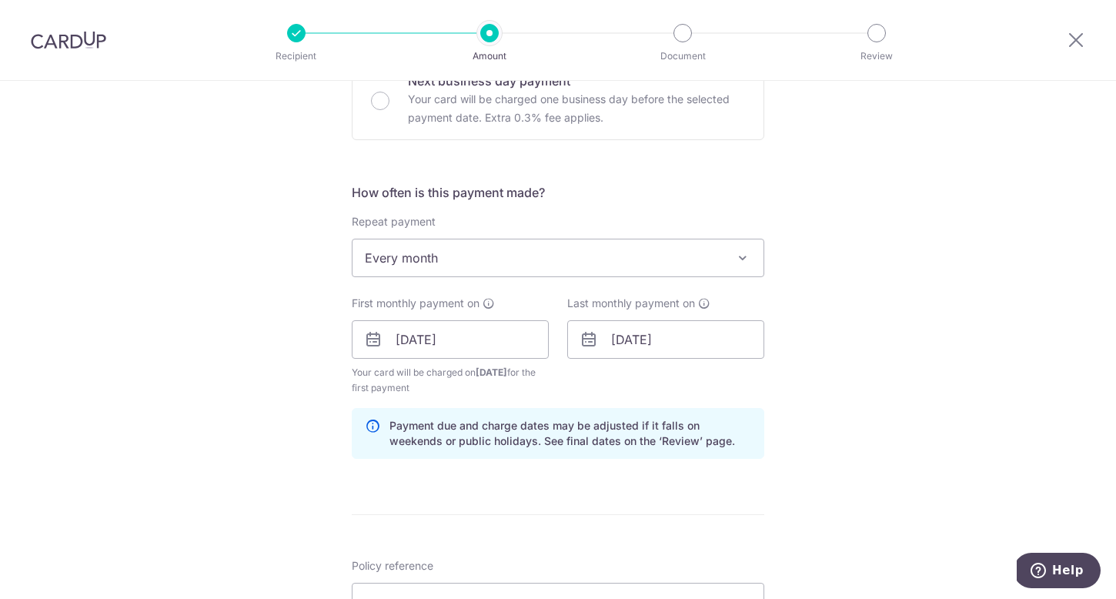
click at [842, 391] on div "Tell us more about your payment Enter payment amount SGD 785.60 785.60 Recipien…" at bounding box center [558, 323] width 1116 height 1471
click at [727, 339] on input "31/12/2026" at bounding box center [665, 339] width 197 height 38
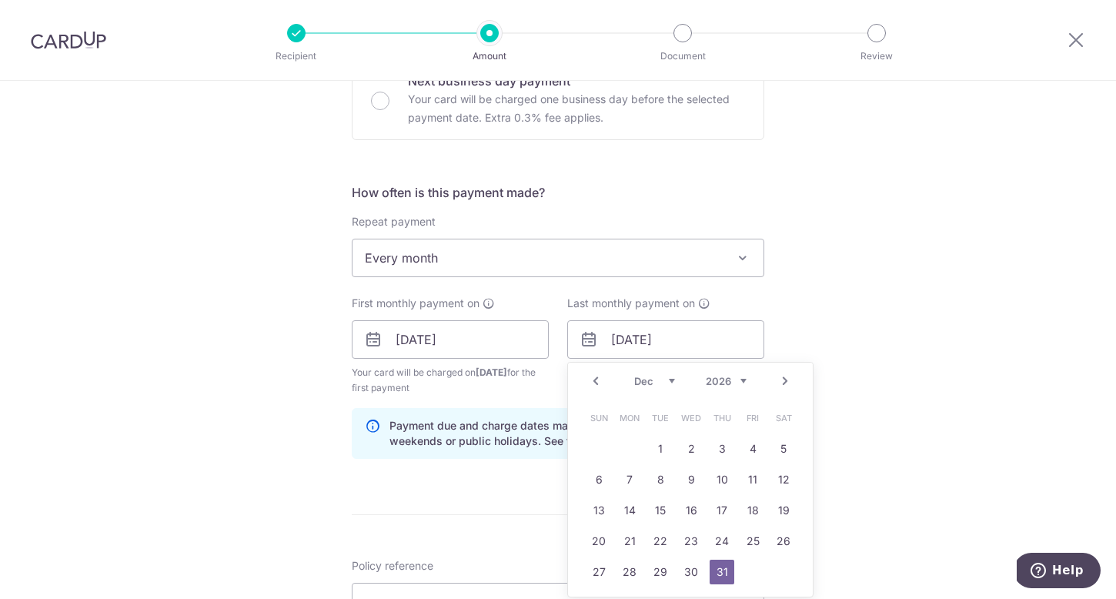
click at [839, 325] on div "Tell us more about your payment Enter payment amount SGD 785.60 785.60 Recipien…" at bounding box center [558, 323] width 1116 height 1471
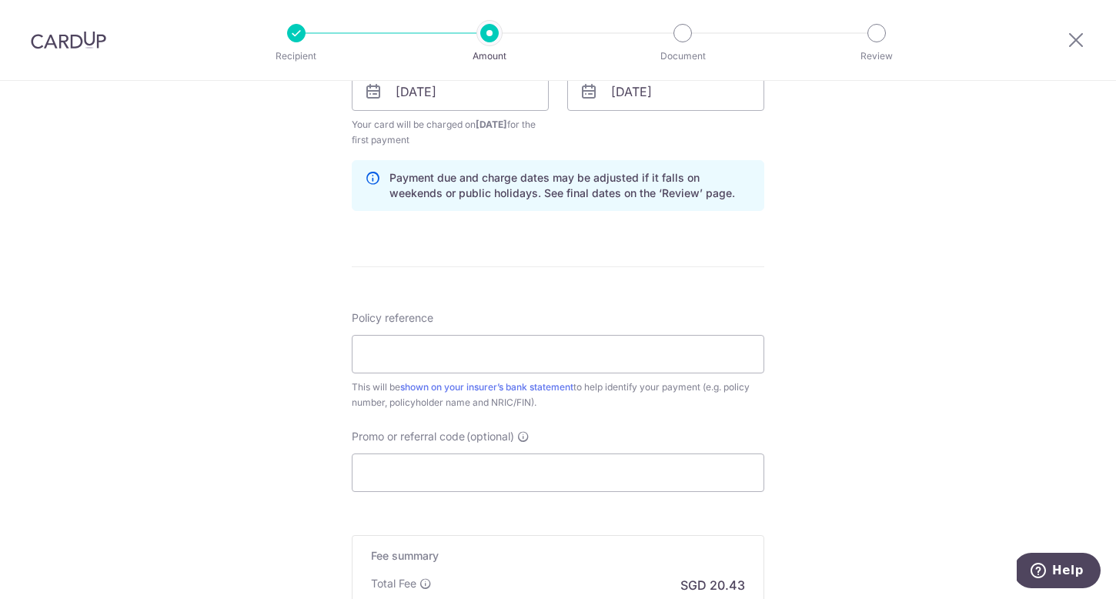
scroll to position [742, 0]
click at [445, 356] on input "Policy reference" at bounding box center [558, 353] width 412 height 38
paste input "83806414"
click at [445, 356] on input "83806414" at bounding box center [558, 353] width 412 height 38
click at [446, 362] on input "83806414" at bounding box center [558, 353] width 412 height 38
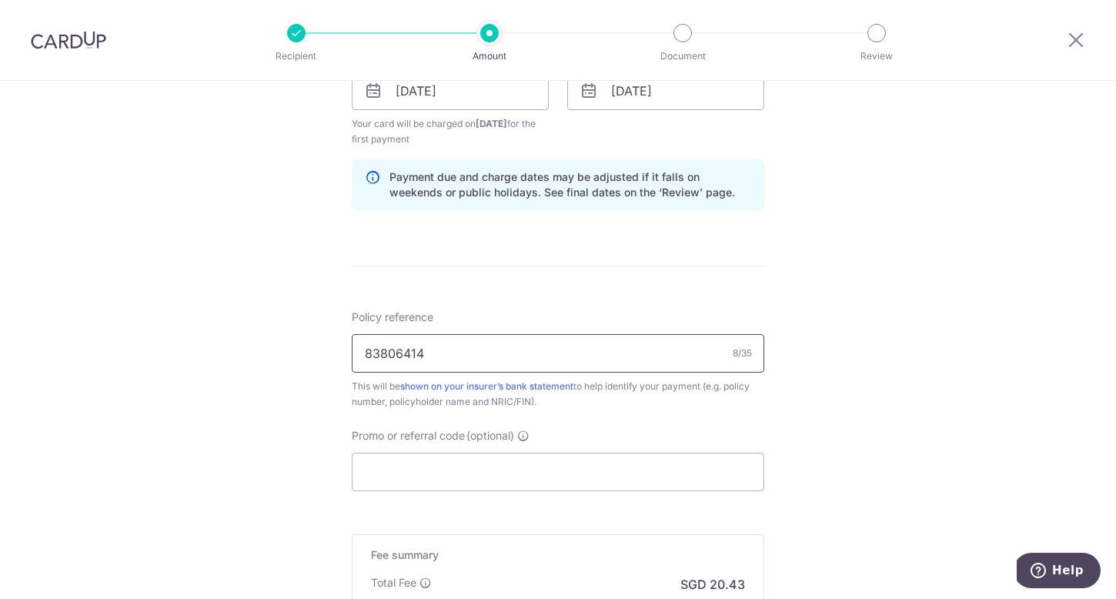
type input "83806414"
click at [559, 342] on input "83806414" at bounding box center [558, 353] width 412 height 38
click at [515, 448] on div "Promo or referral code (optional) The discounted fee will be shown on the revie…" at bounding box center [558, 459] width 412 height 63
click at [515, 452] on div "Promo or referral code (optional) The discounted fee will be shown on the revie…" at bounding box center [558, 459] width 412 height 63
click at [506, 465] on input "Promo or referral code (optional)" at bounding box center [558, 472] width 412 height 38
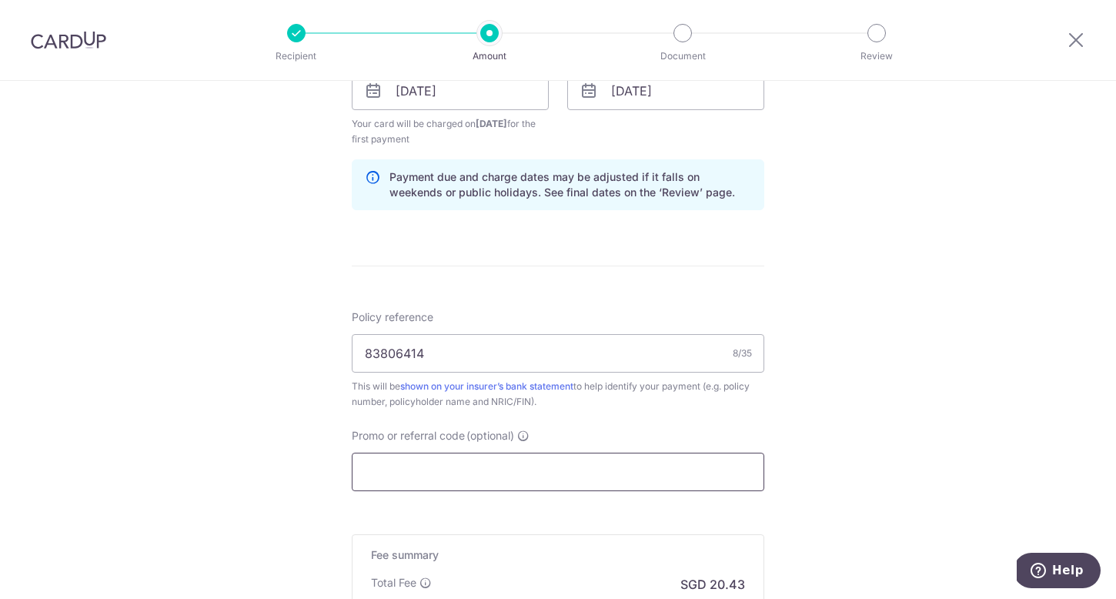
paste input "REC185"
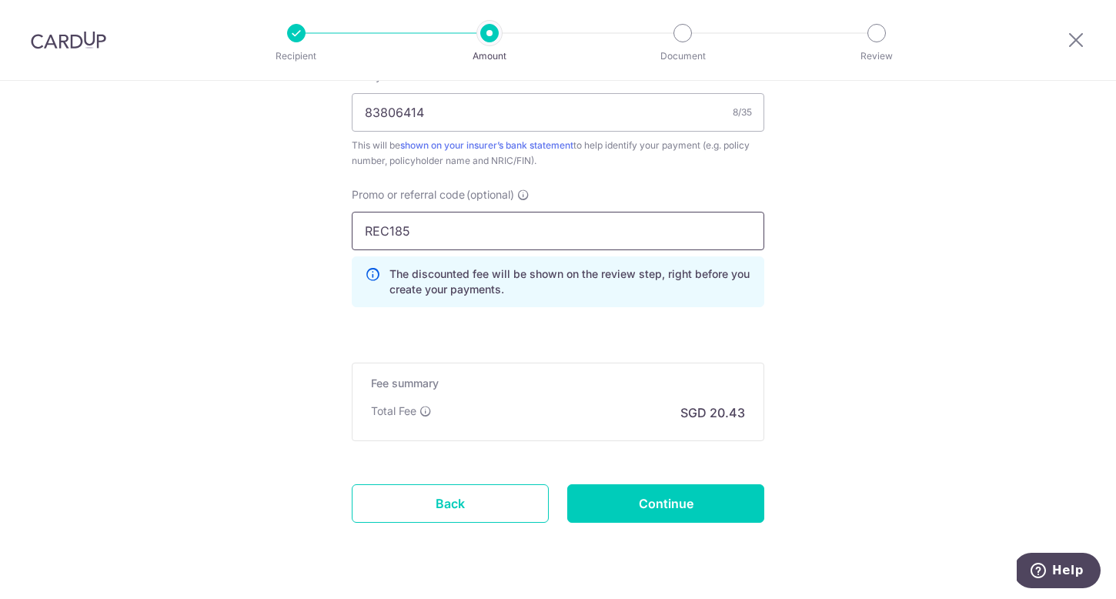
scroll to position [986, 0]
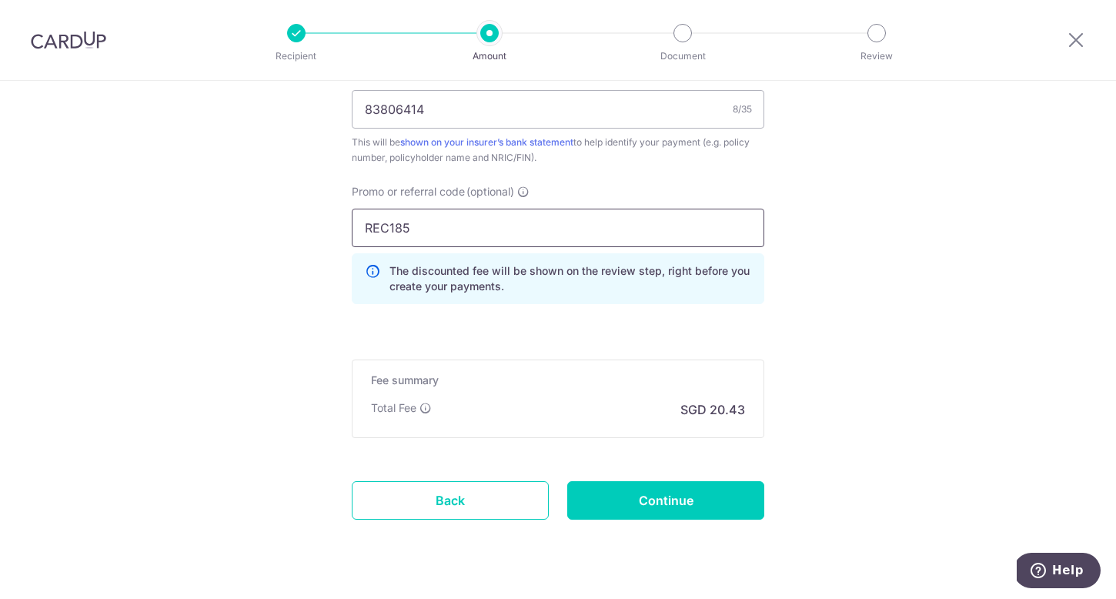
type input "REC185"
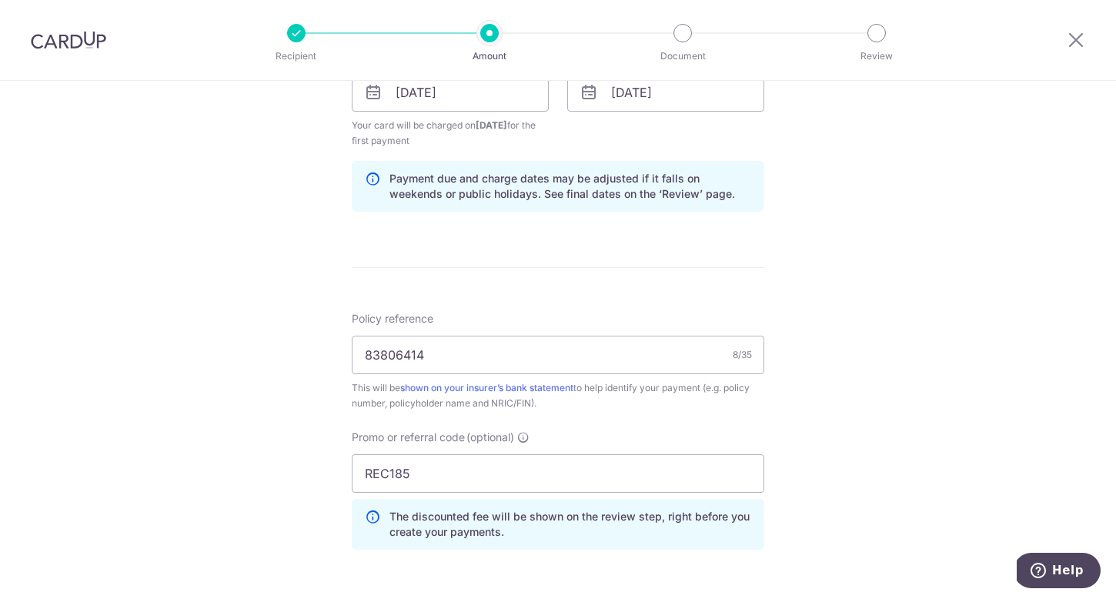
scroll to position [726, 0]
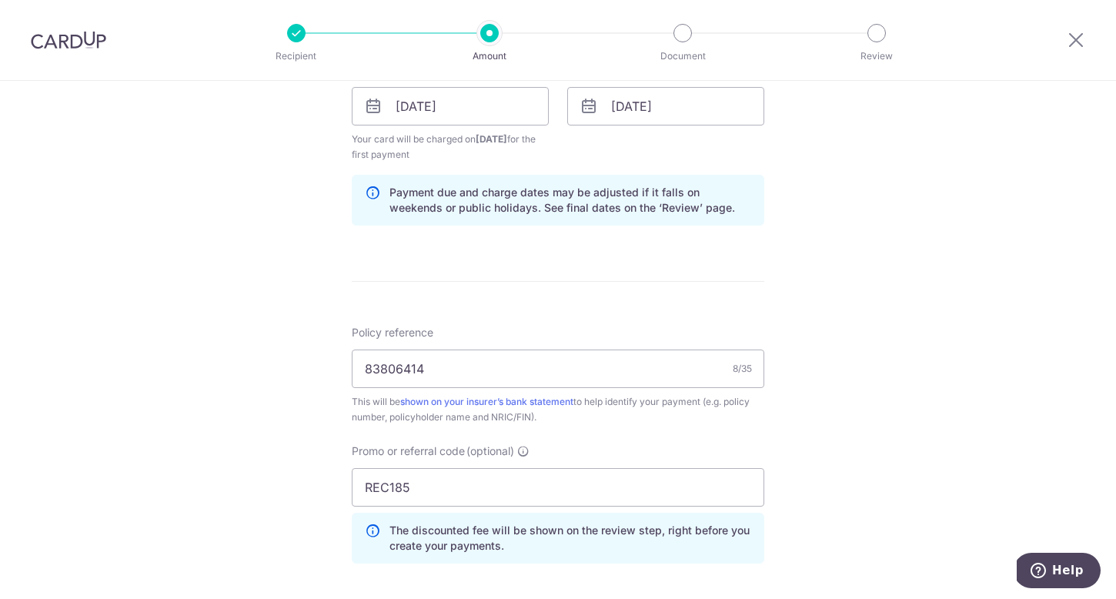
click at [887, 426] on div "Tell us more about your payment Enter payment amount SGD 785.60 785.60 Recipien…" at bounding box center [558, 124] width 1116 height 1540
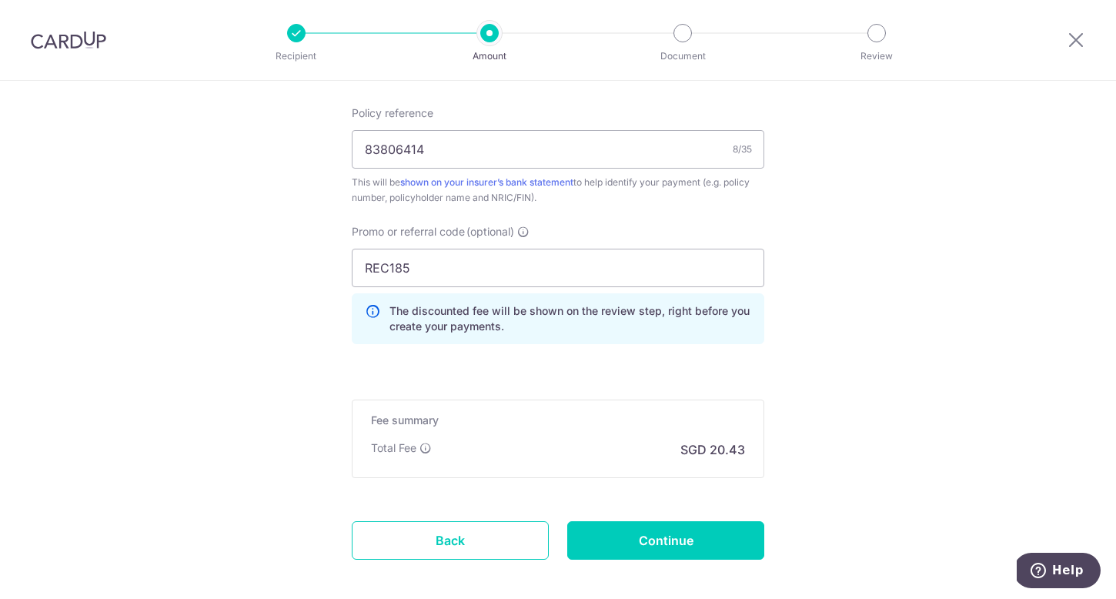
scroll to position [1022, 0]
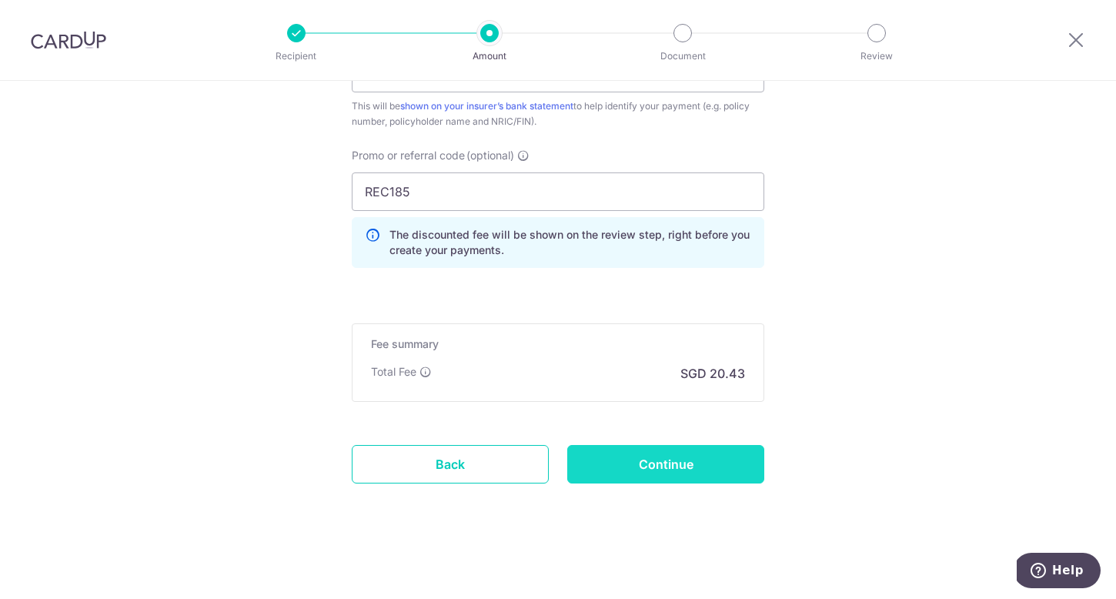
click at [680, 465] on input "Continue" at bounding box center [665, 464] width 197 height 38
type input "Create Schedule"
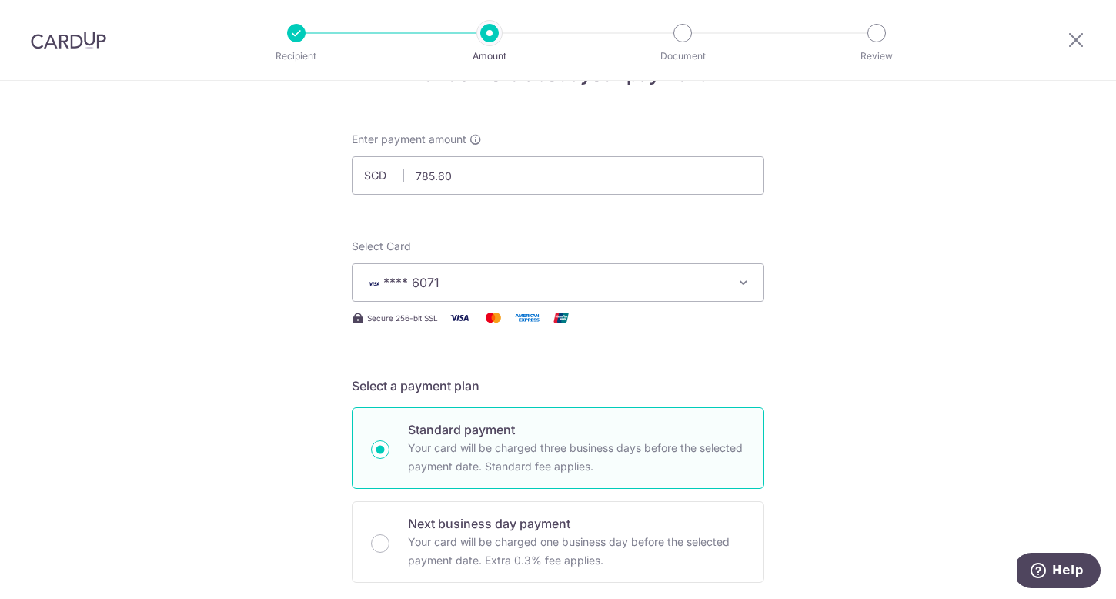
scroll to position [0, 0]
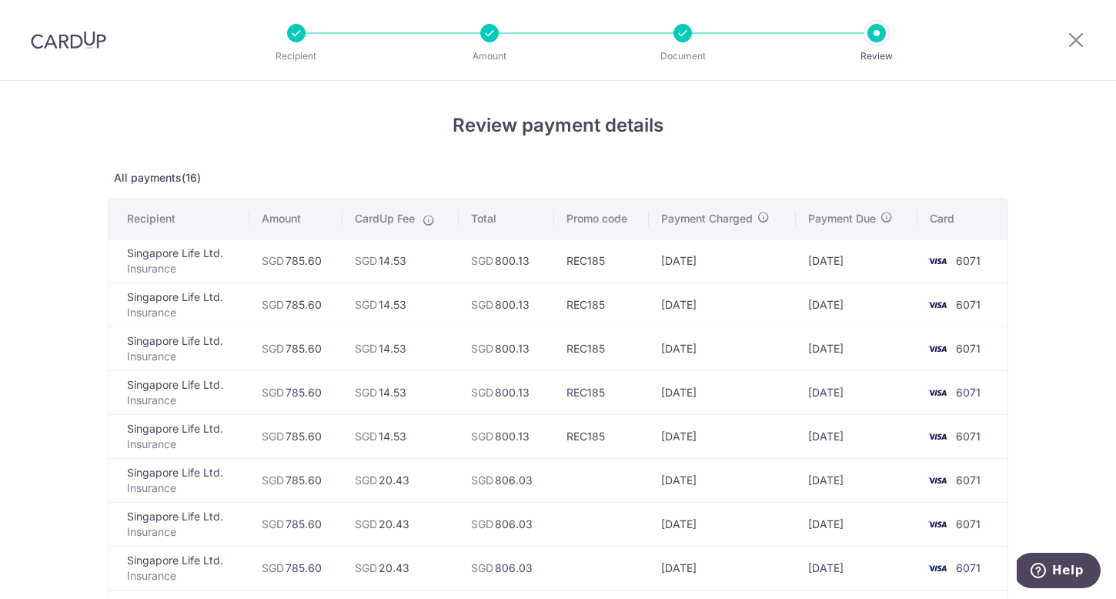
click at [840, 376] on td "[DATE]" at bounding box center [856, 392] width 121 height 44
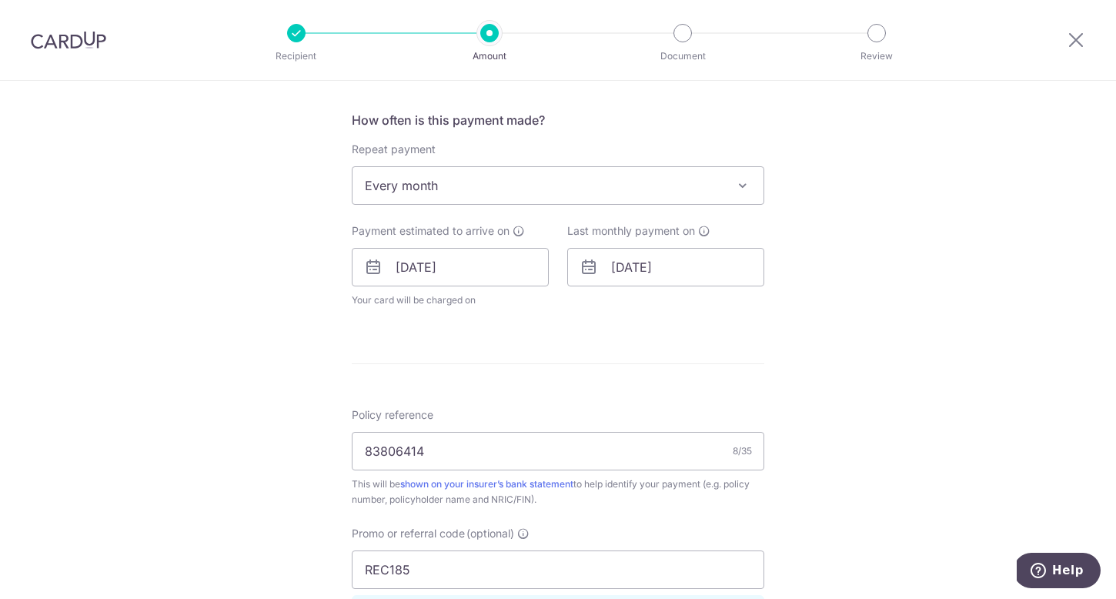
scroll to position [576, 0]
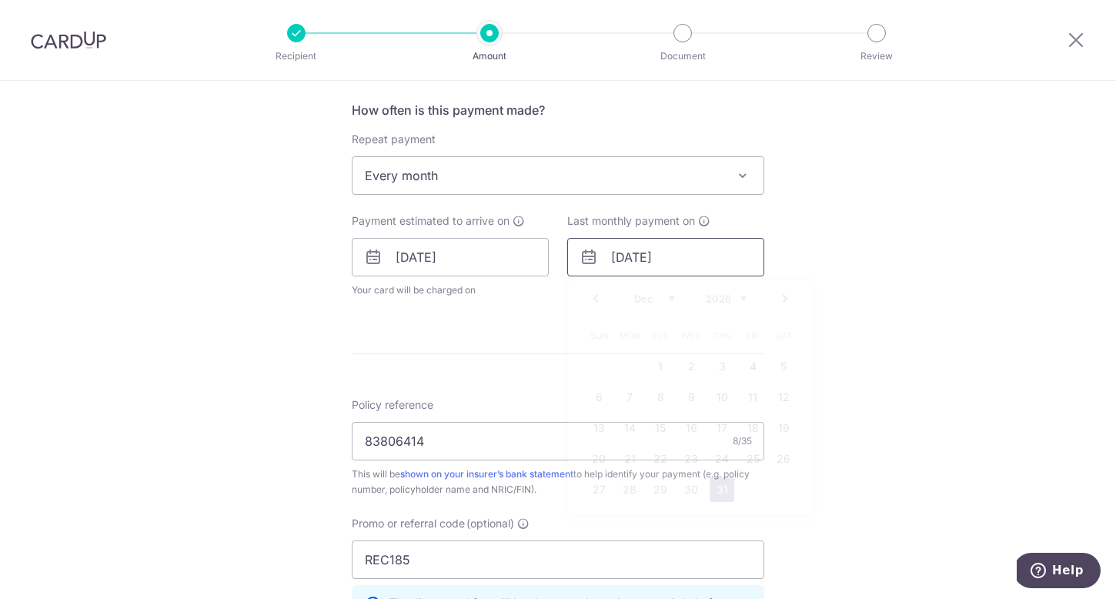
click at [681, 258] on input "31/12/2026" at bounding box center [665, 257] width 197 height 38
click at [593, 302] on link "Prev" at bounding box center [595, 298] width 18 height 18
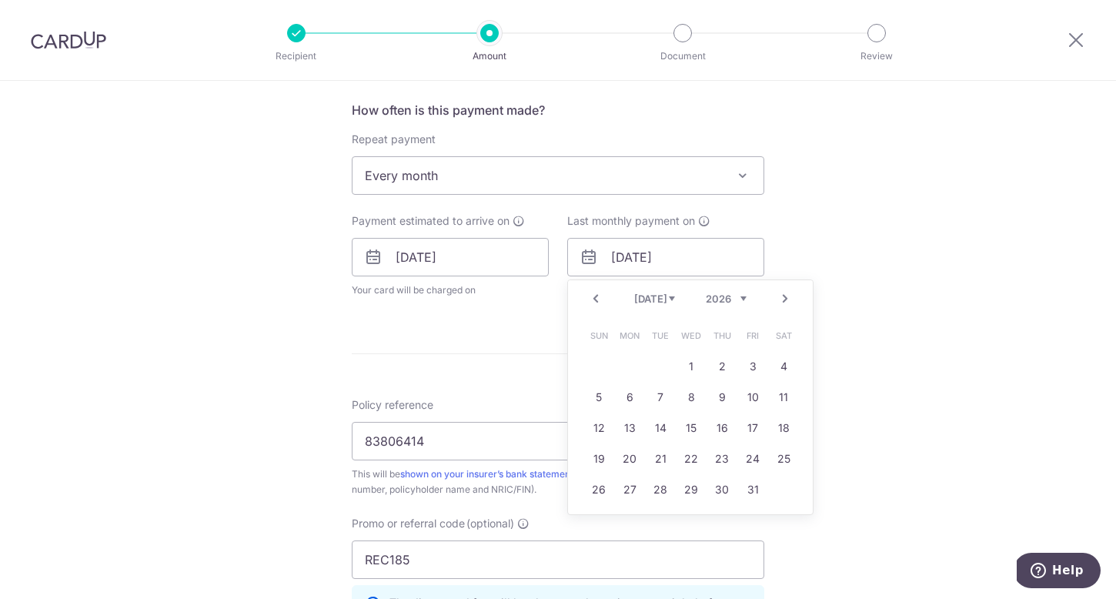
click at [593, 302] on link "Prev" at bounding box center [595, 298] width 18 height 18
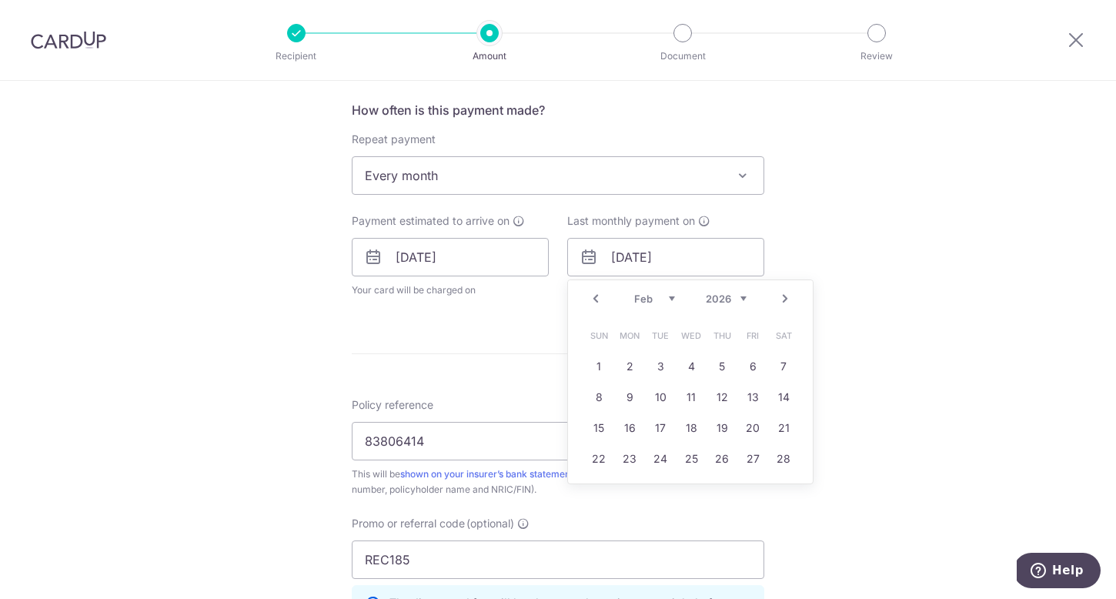
click at [593, 302] on link "Prev" at bounding box center [595, 298] width 18 height 18
click at [785, 493] on link "31" at bounding box center [783, 489] width 25 height 25
type input "31/01/2026"
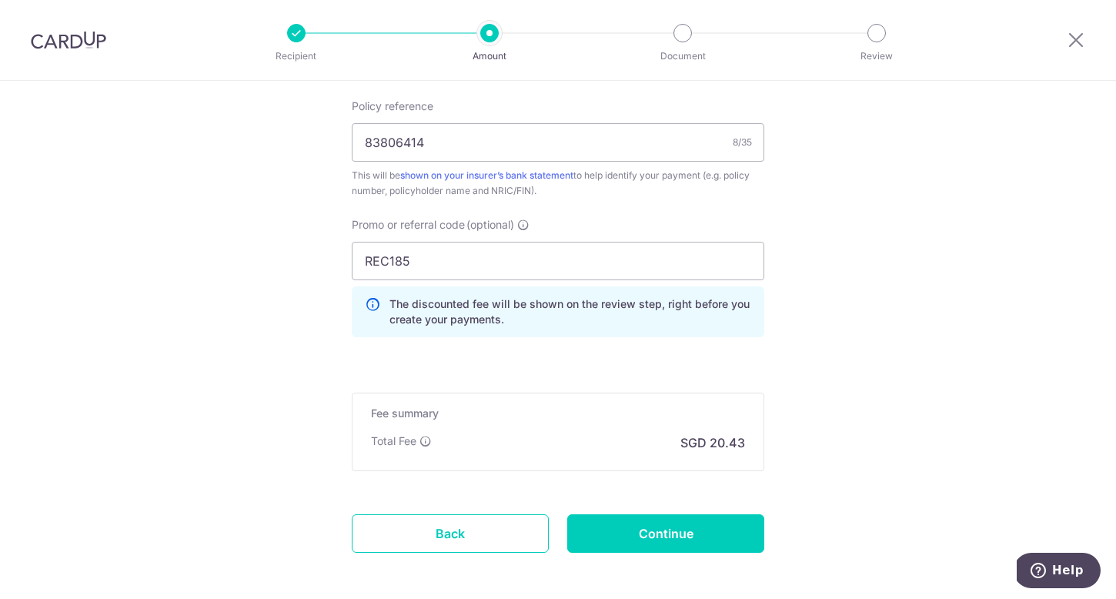
scroll to position [1007, 0]
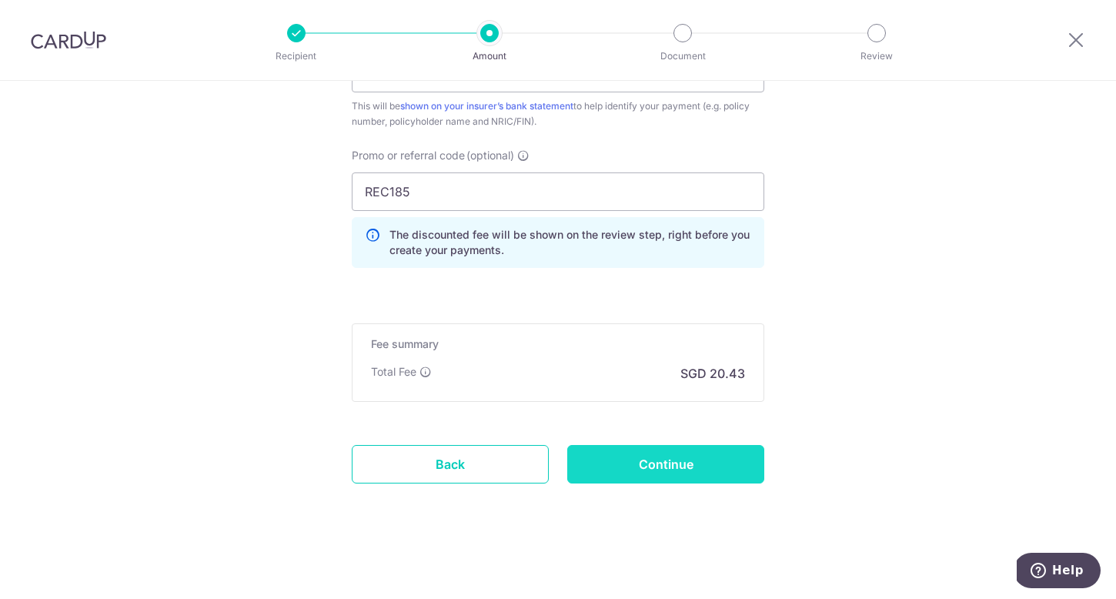
click at [690, 471] on input "Continue" at bounding box center [665, 464] width 197 height 38
type input "Update Schedule"
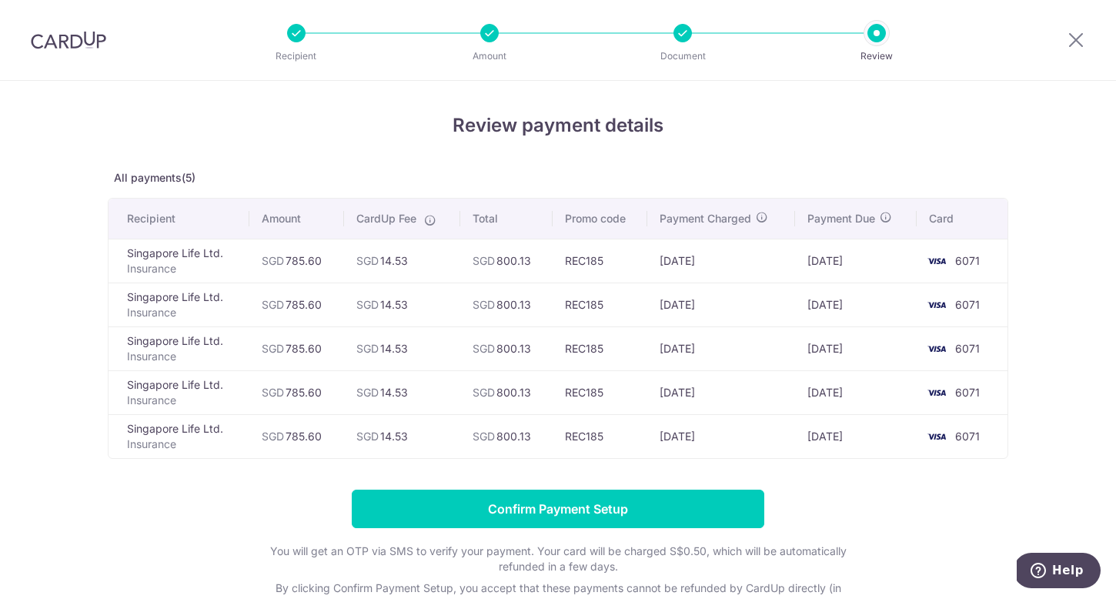
click at [180, 252] on td "Singapore Life Ltd. Insurance" at bounding box center [179, 261] width 141 height 44
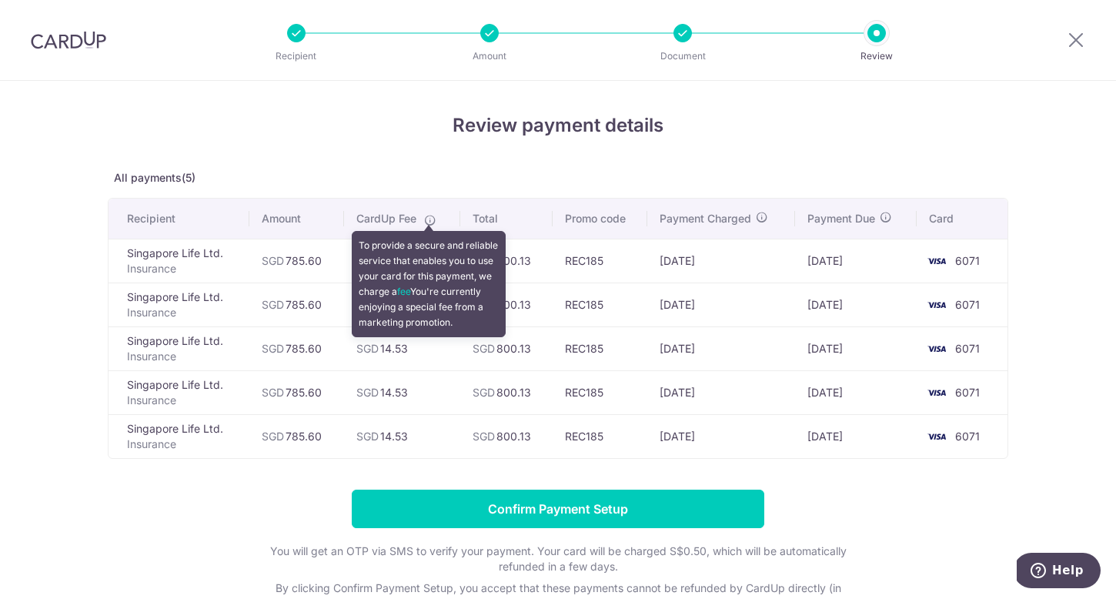
click at [426, 219] on icon at bounding box center [430, 220] width 12 height 12
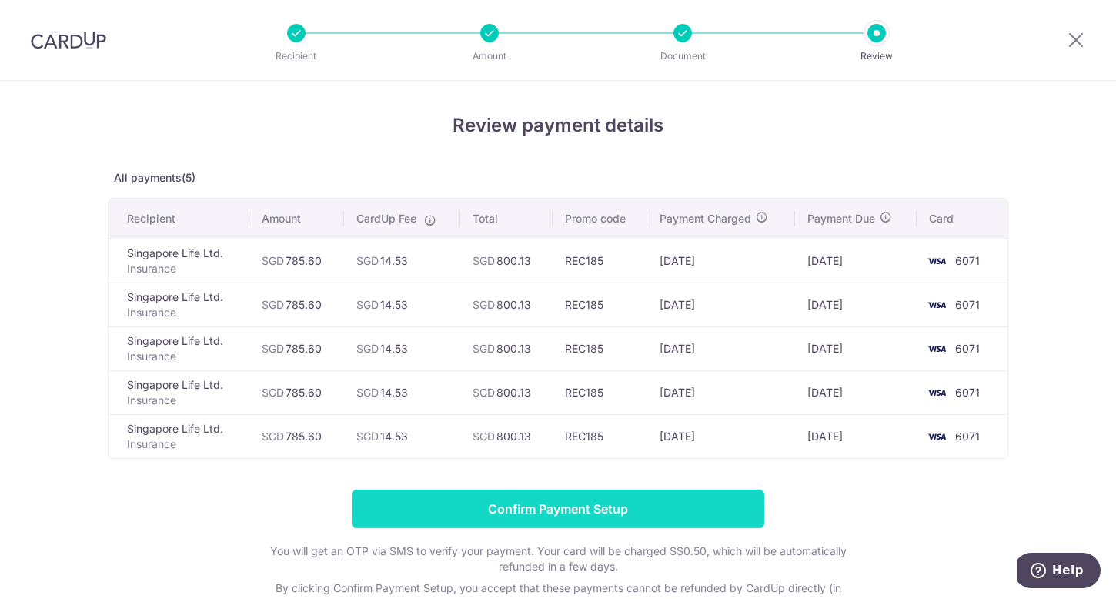
click at [485, 511] on input "Confirm Payment Setup" at bounding box center [558, 508] width 412 height 38
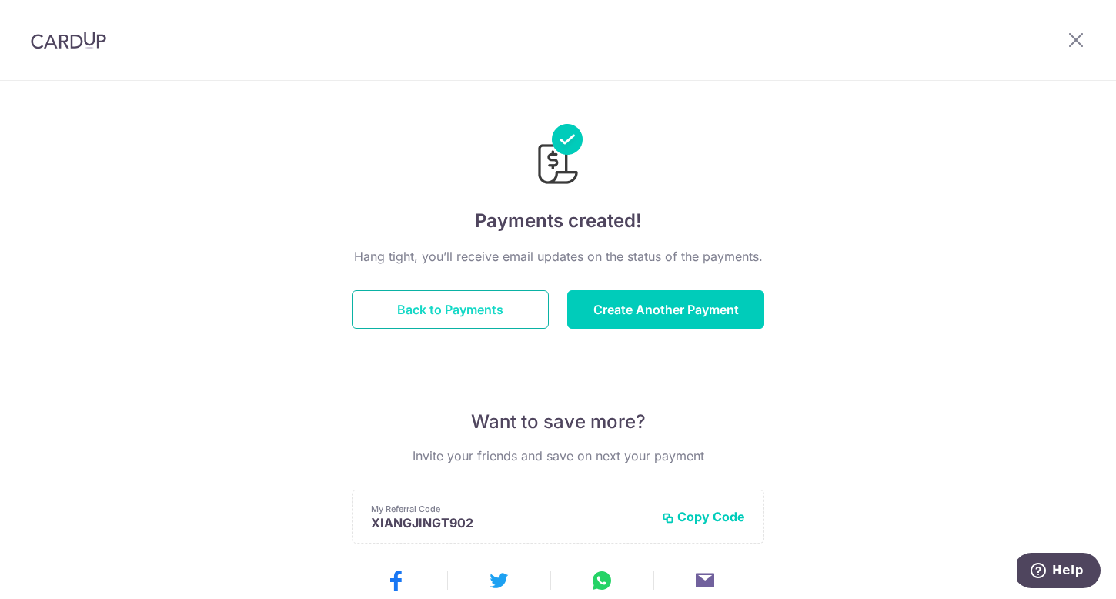
click at [439, 298] on button "Back to Payments" at bounding box center [450, 309] width 197 height 38
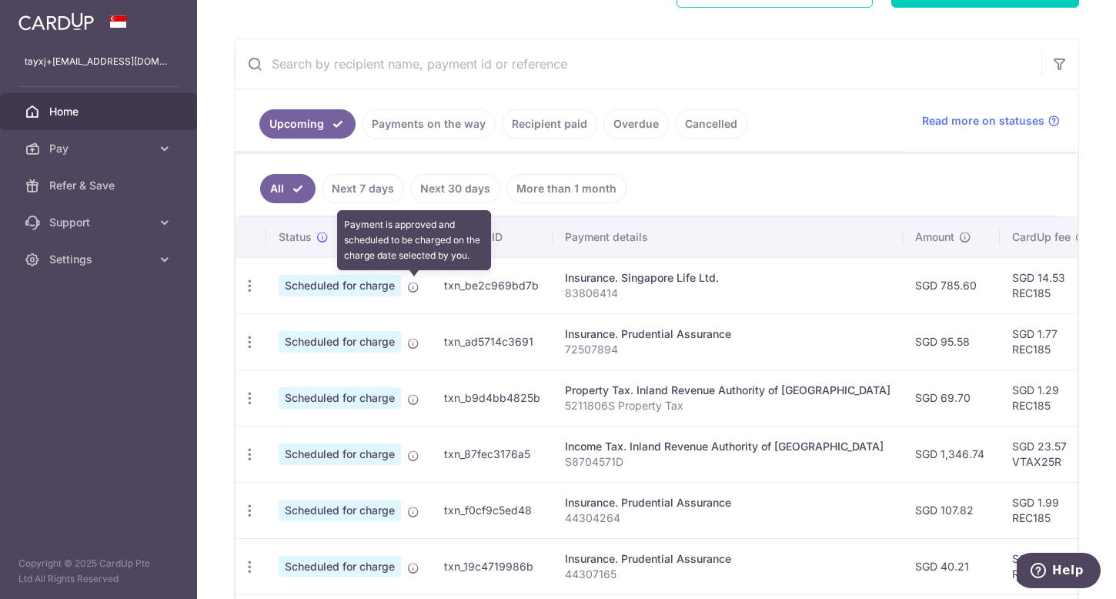
click at [412, 287] on icon at bounding box center [413, 287] width 12 height 12
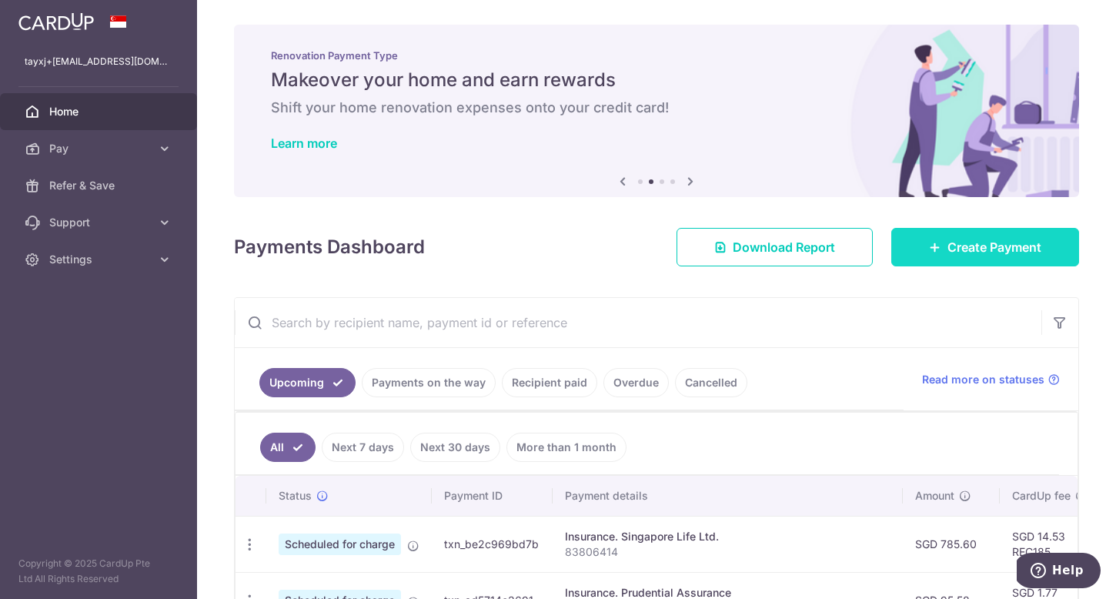
click at [909, 249] on link "Create Payment" at bounding box center [985, 247] width 188 height 38
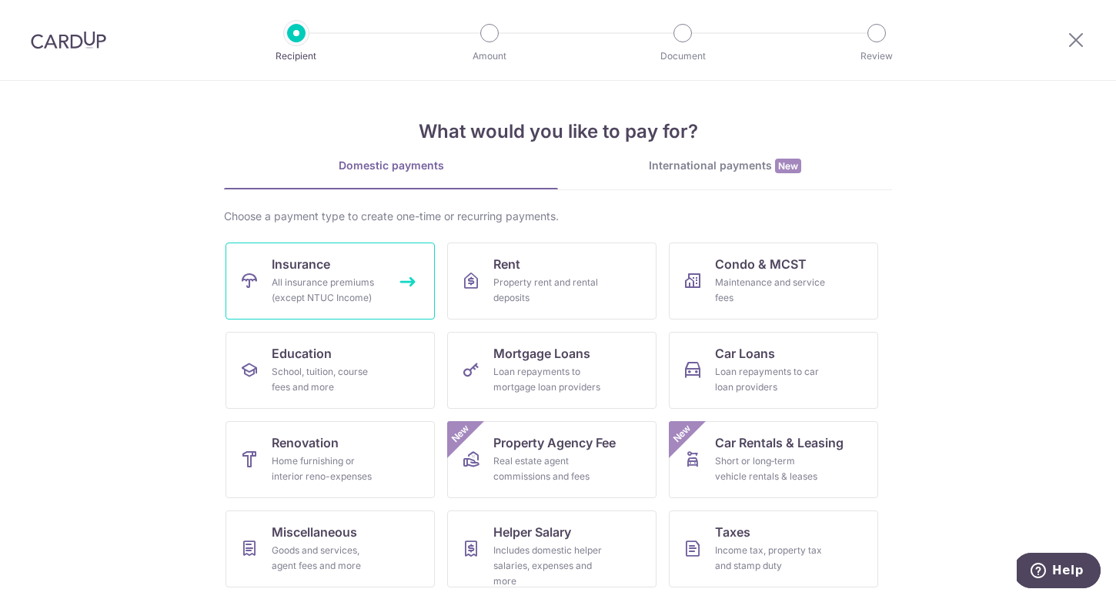
click at [377, 290] on div "All insurance premiums (except NTUC Income)" at bounding box center [327, 290] width 111 height 31
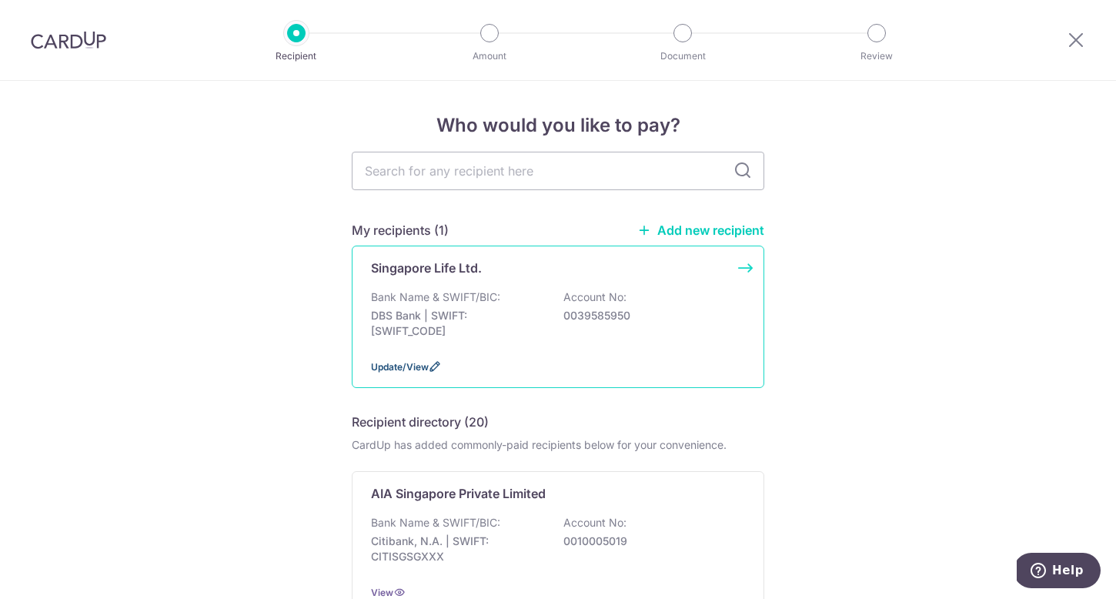
click at [422, 367] on span "Update/View" at bounding box center [400, 367] width 58 height 12
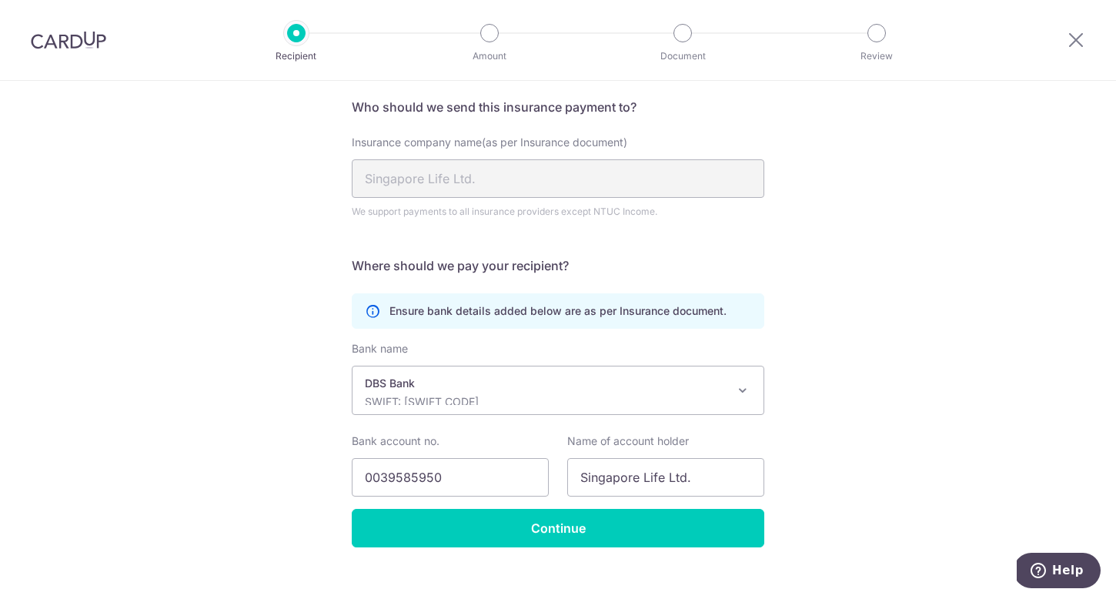
scroll to position [133, 0]
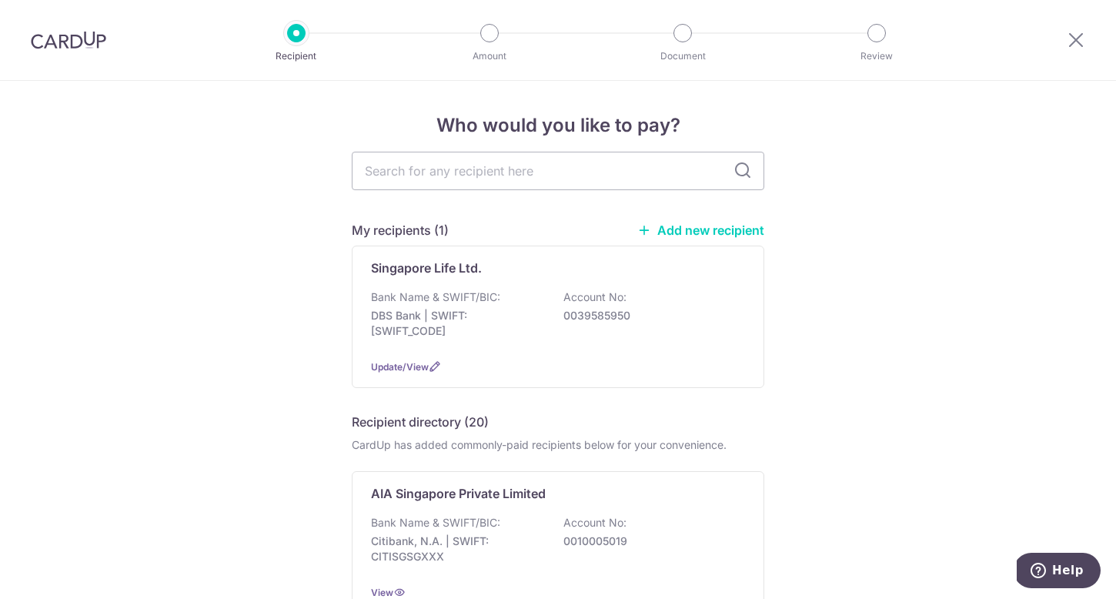
click at [85, 41] on img at bounding box center [68, 40] width 75 height 18
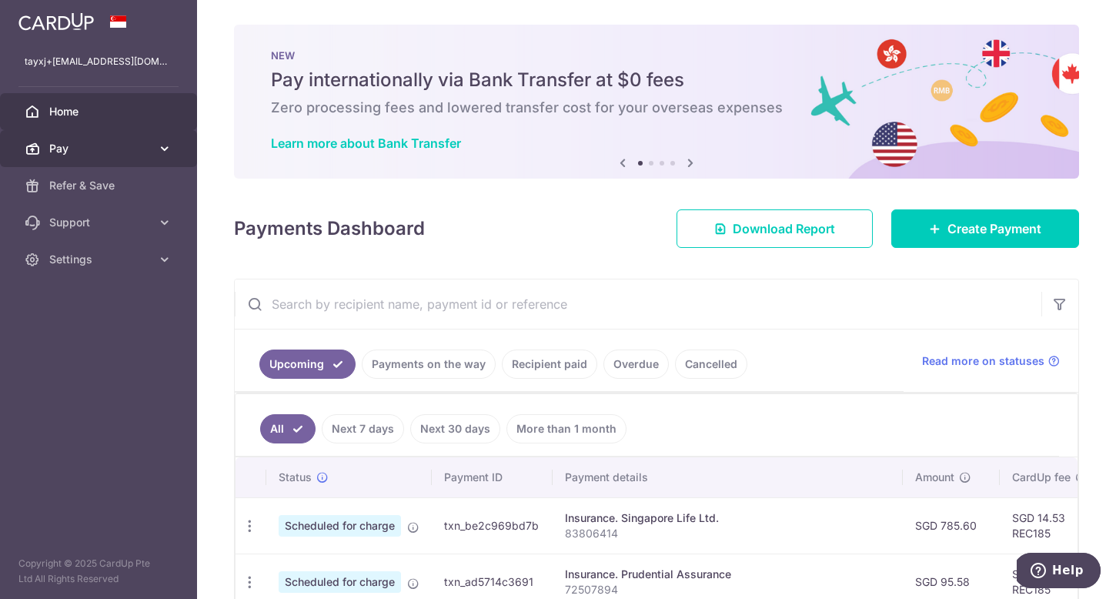
click at [81, 152] on span "Pay" at bounding box center [100, 148] width 102 height 15
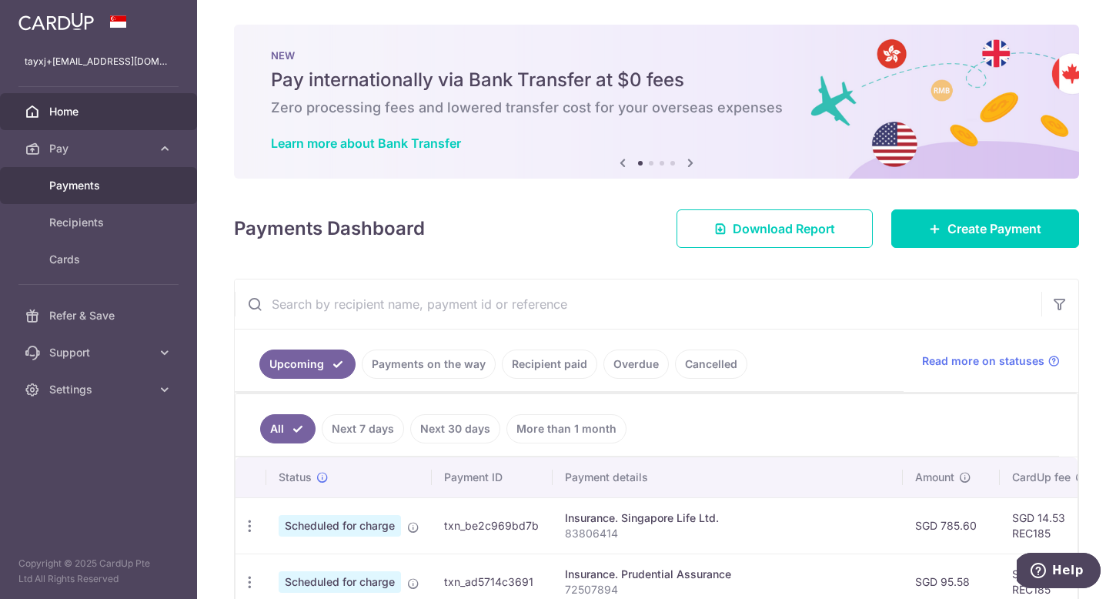
click at [95, 189] on span "Payments" at bounding box center [100, 185] width 102 height 15
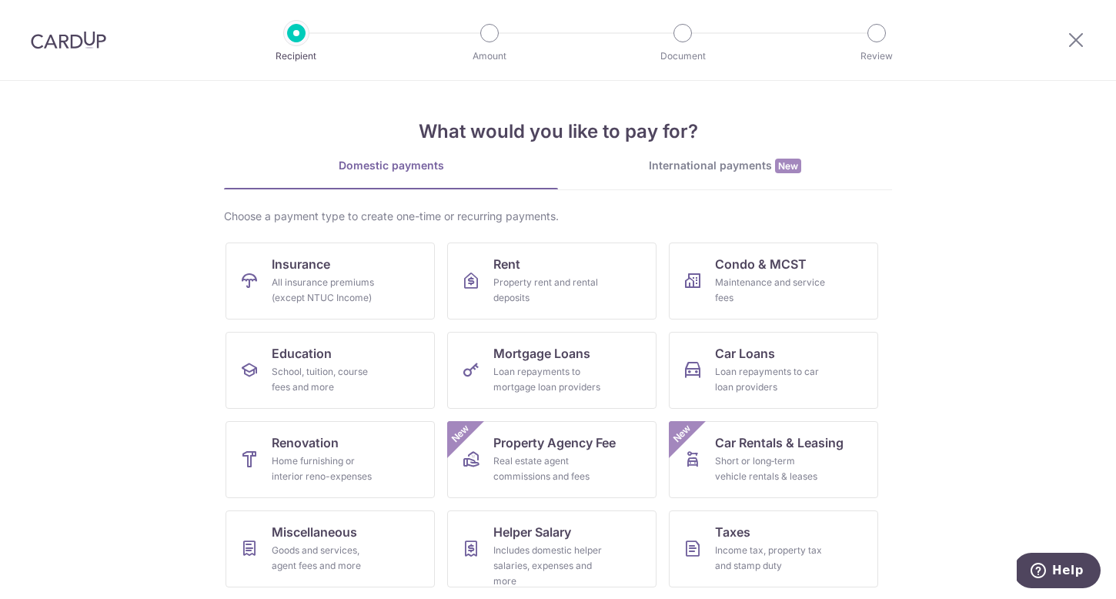
click at [56, 19] on div at bounding box center [68, 40] width 137 height 80
click at [56, 41] on img at bounding box center [68, 40] width 75 height 18
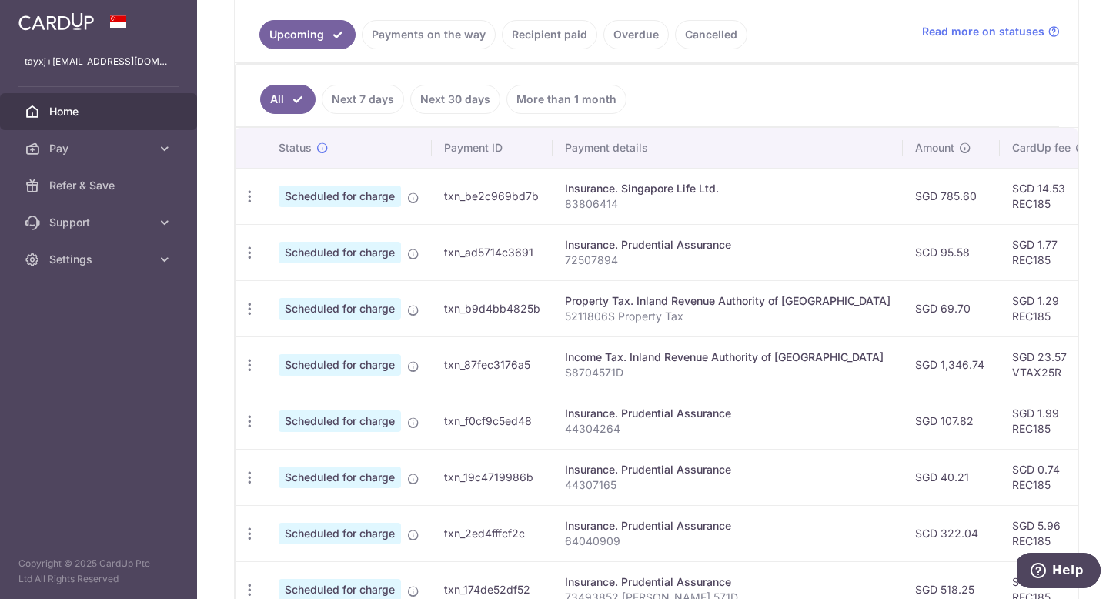
scroll to position [332, 0]
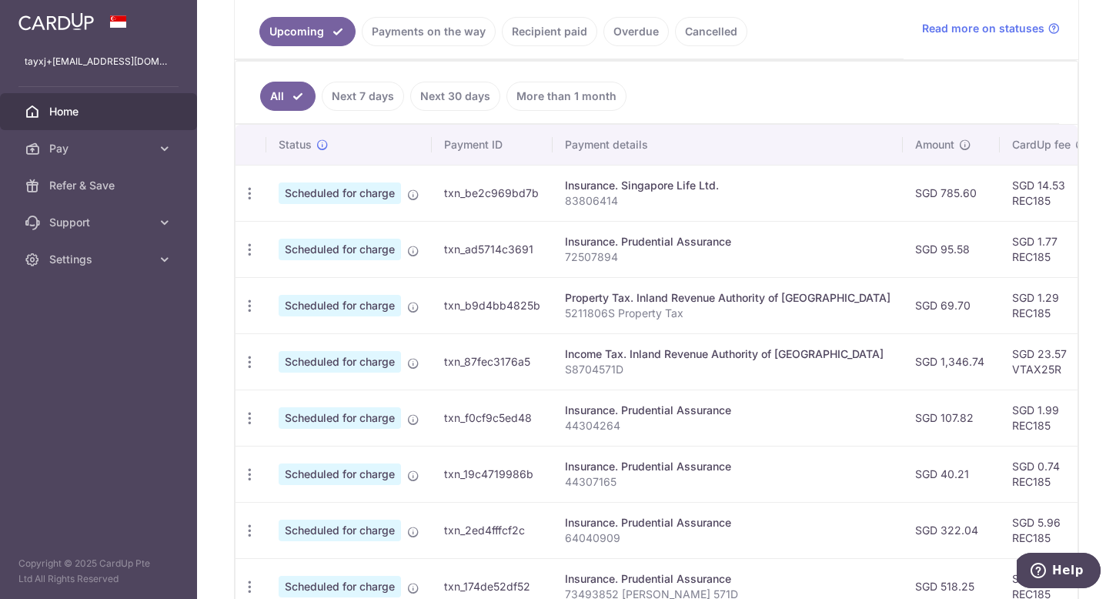
click at [539, 95] on link "More than 1 month" at bounding box center [566, 96] width 120 height 29
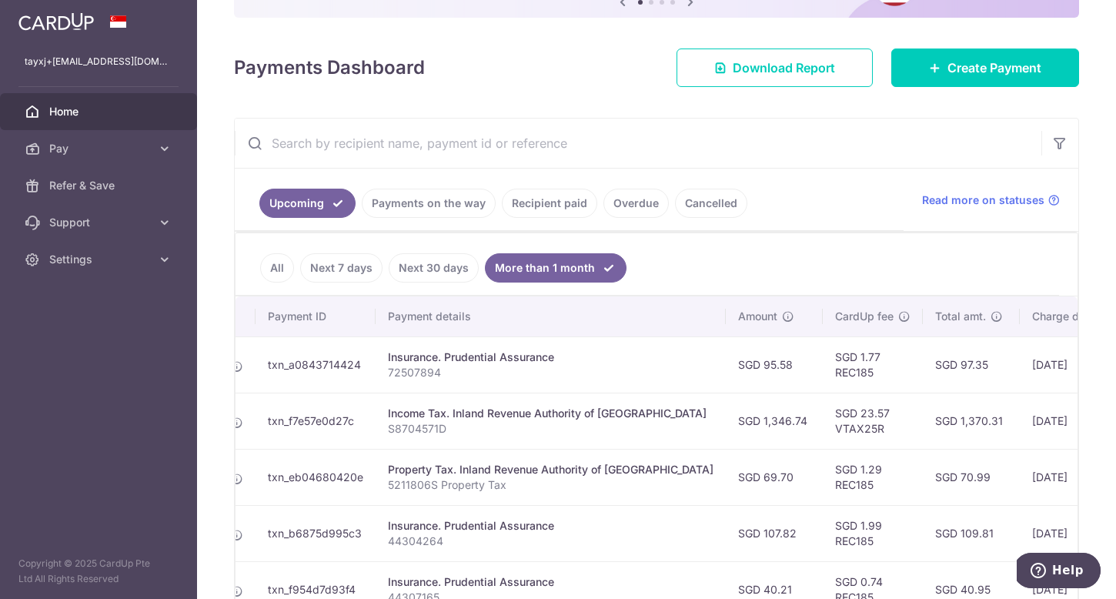
scroll to position [0, 0]
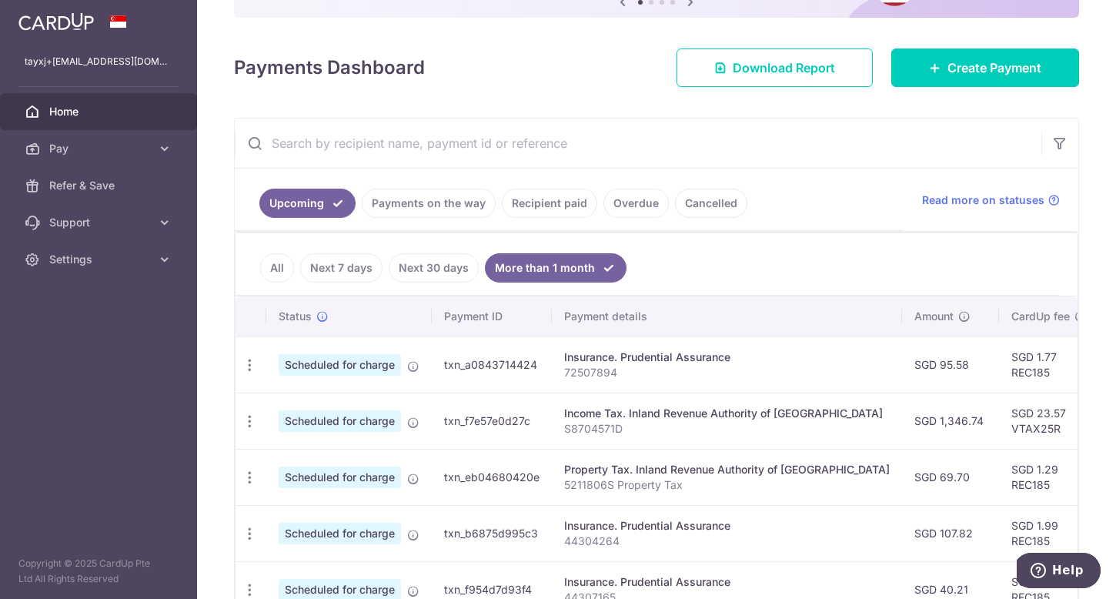
click at [278, 259] on link "All" at bounding box center [277, 267] width 34 height 29
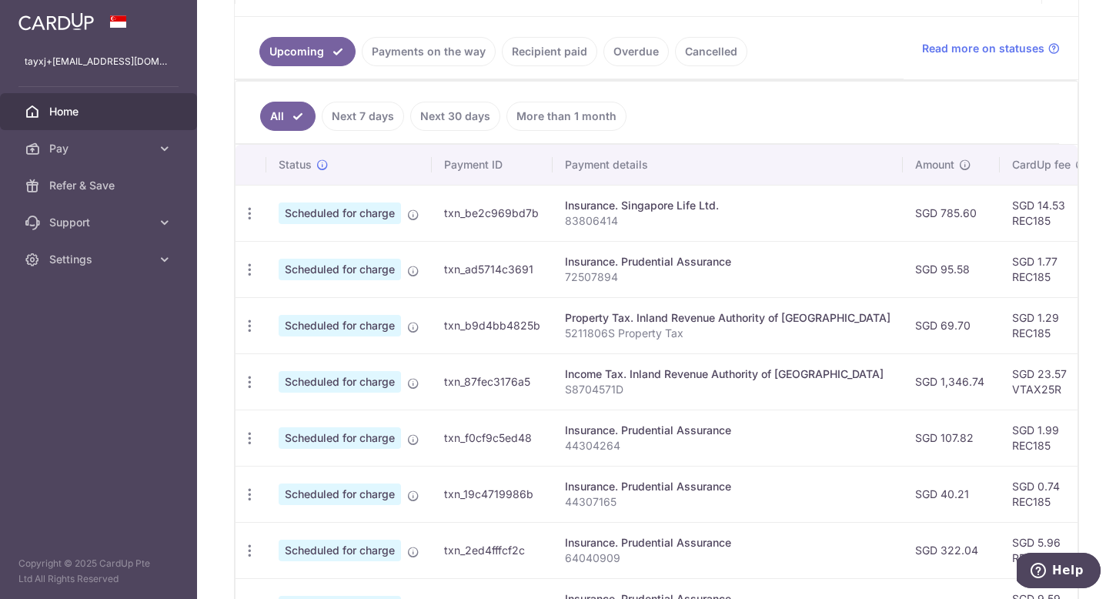
click at [406, 214] on td "Scheduled for charge" at bounding box center [348, 213] width 165 height 56
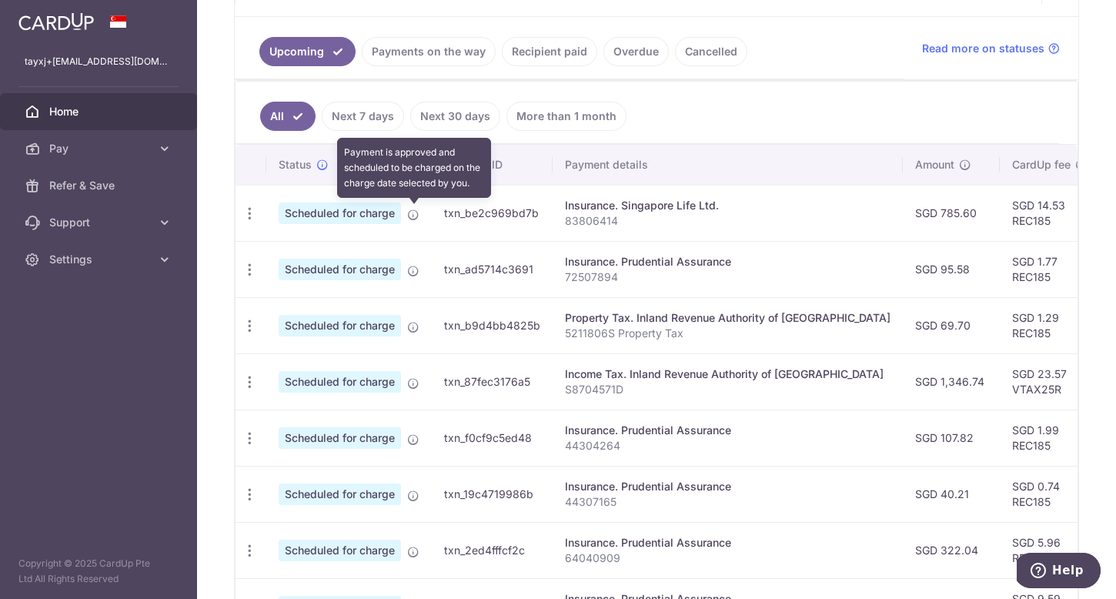
click at [412, 213] on icon at bounding box center [413, 215] width 12 height 12
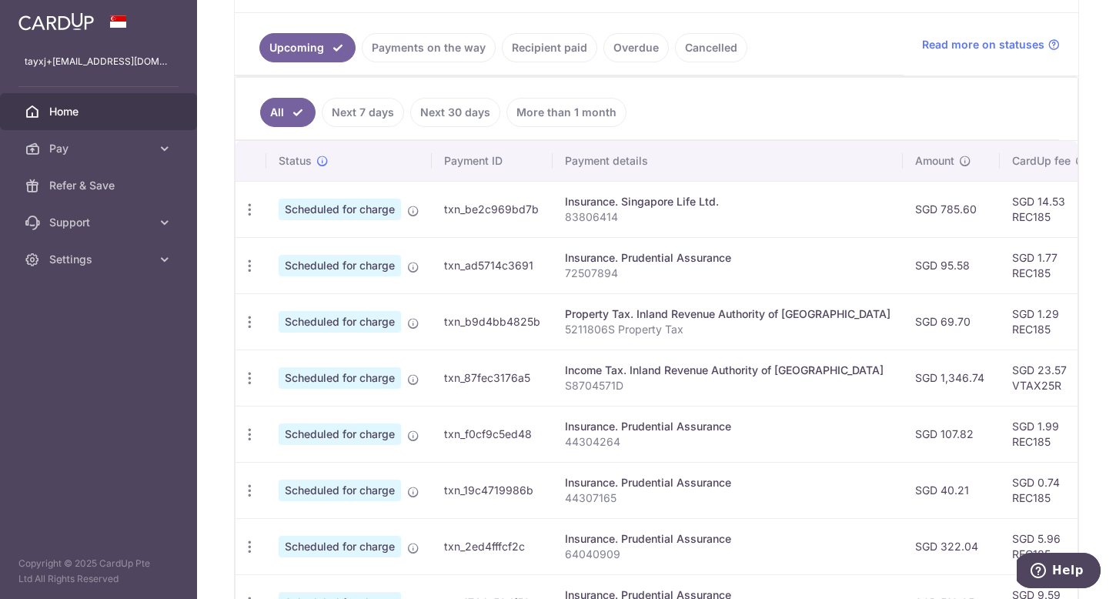
scroll to position [573, 0]
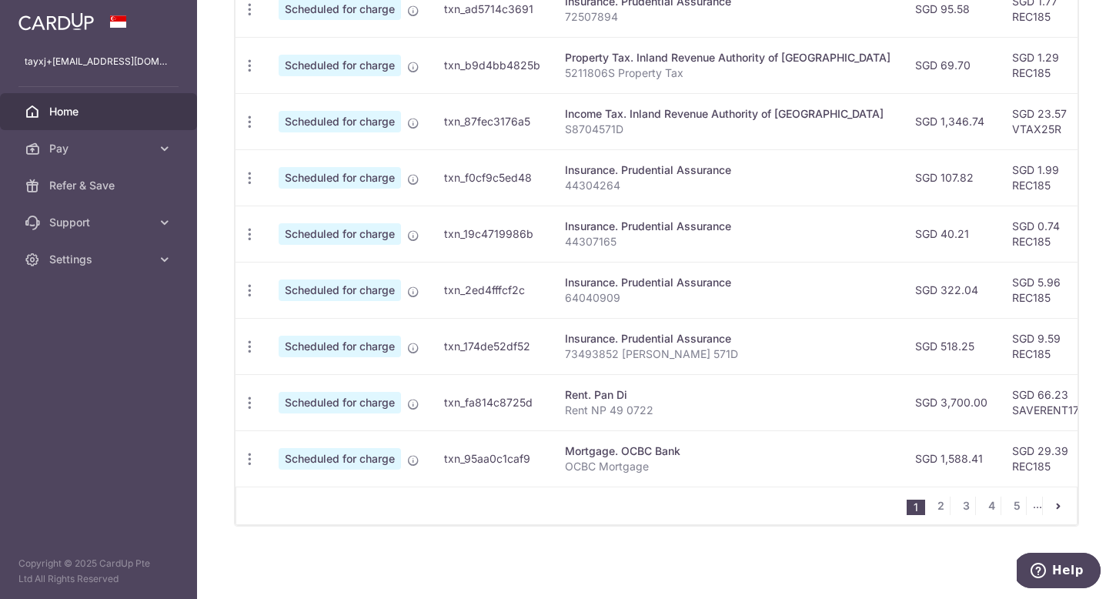
click at [83, 106] on span "Home" at bounding box center [100, 111] width 102 height 15
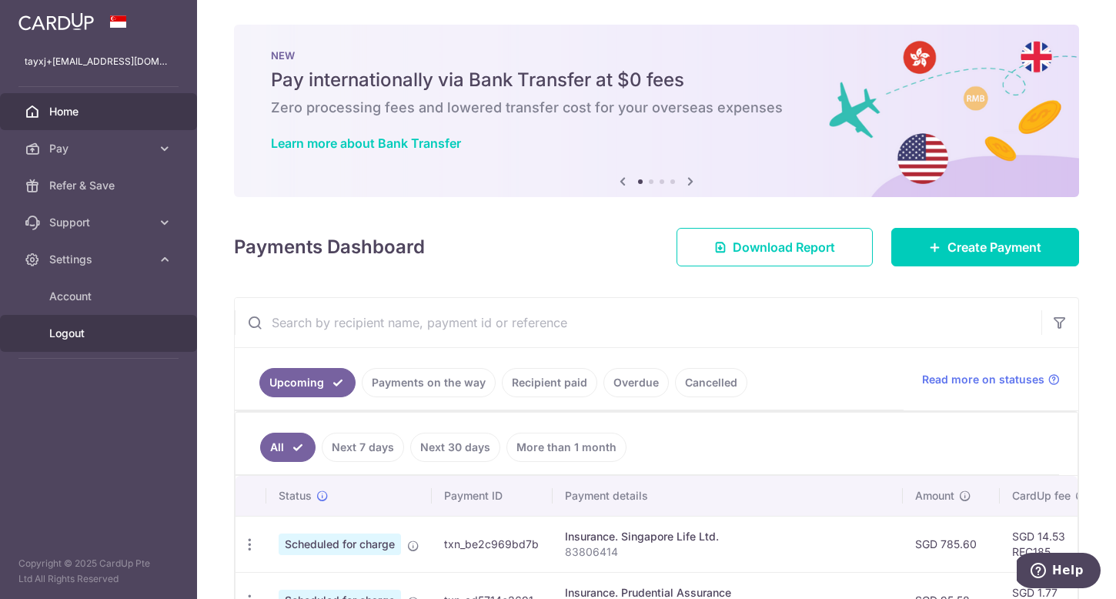
click at [78, 341] on link "Logout" at bounding box center [98, 333] width 197 height 37
